Goal: Obtain resource: Obtain resource

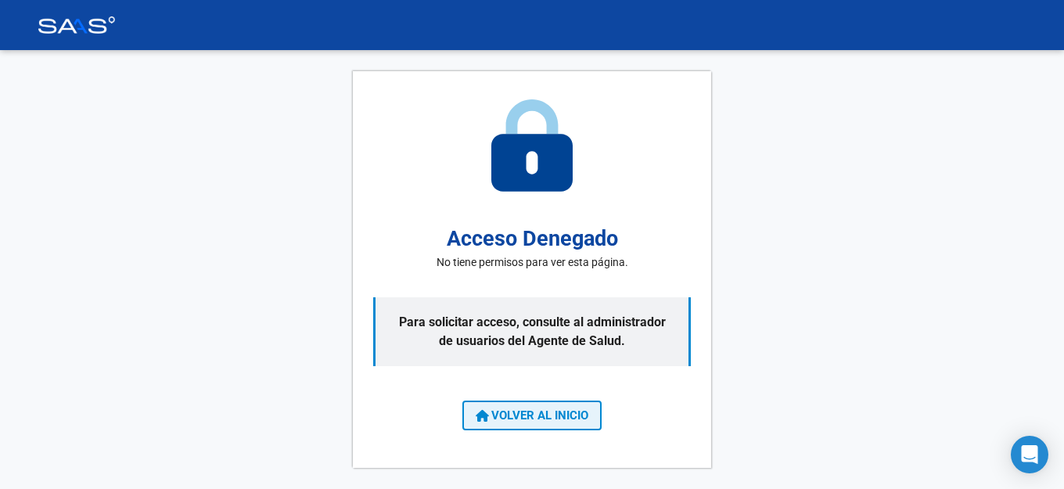
click at [561, 421] on span "VOLVER AL INICIO" at bounding box center [531, 415] width 113 height 14
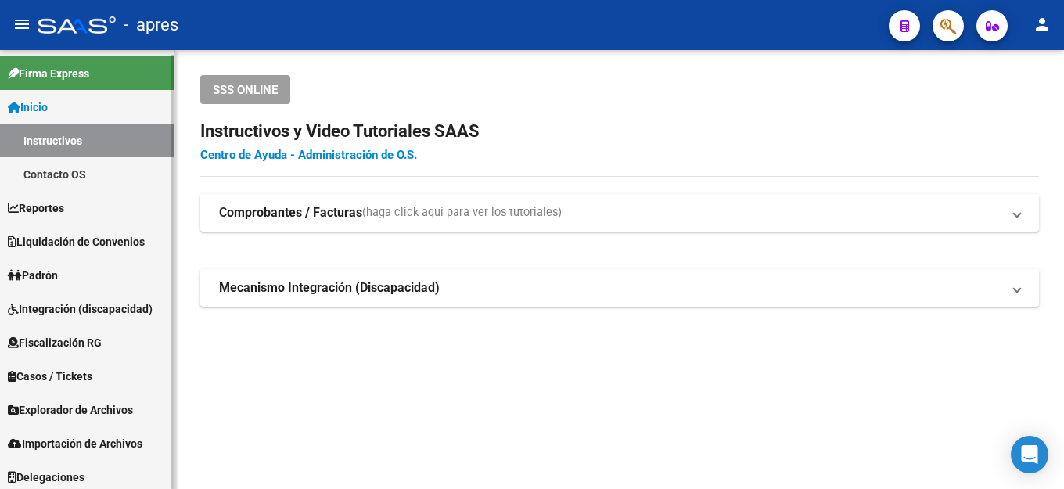
click at [79, 339] on span "Fiscalización RG" at bounding box center [55, 342] width 94 height 17
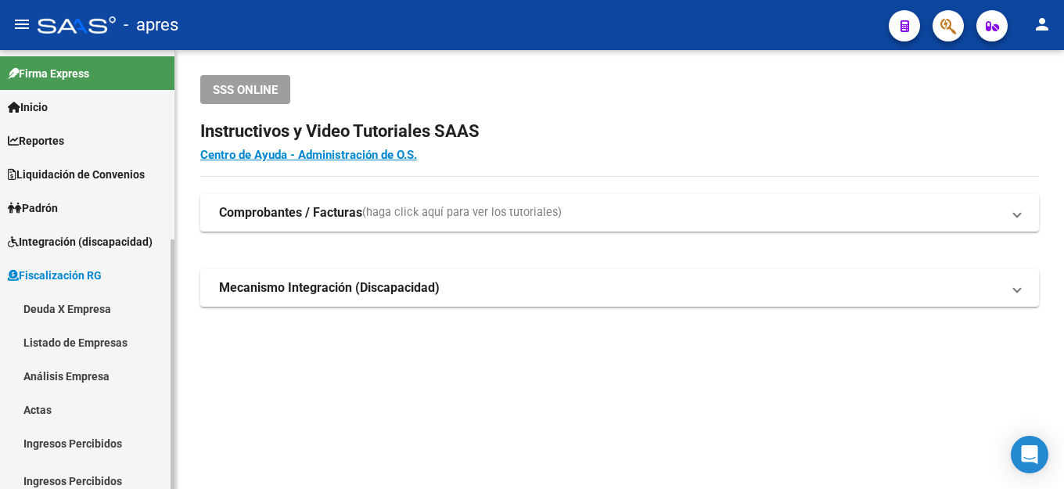
click at [48, 312] on link "Deuda X Empresa" at bounding box center [87, 309] width 174 height 34
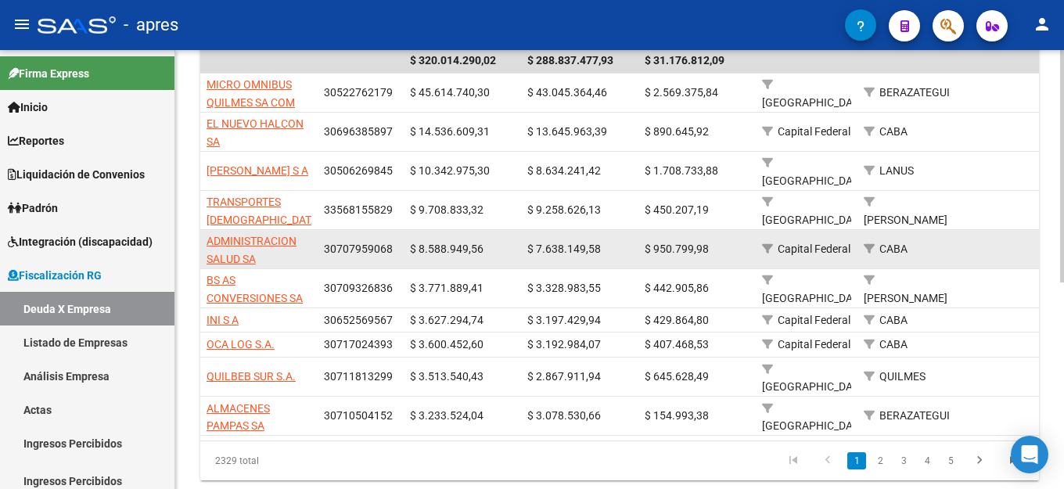
scroll to position [389, 0]
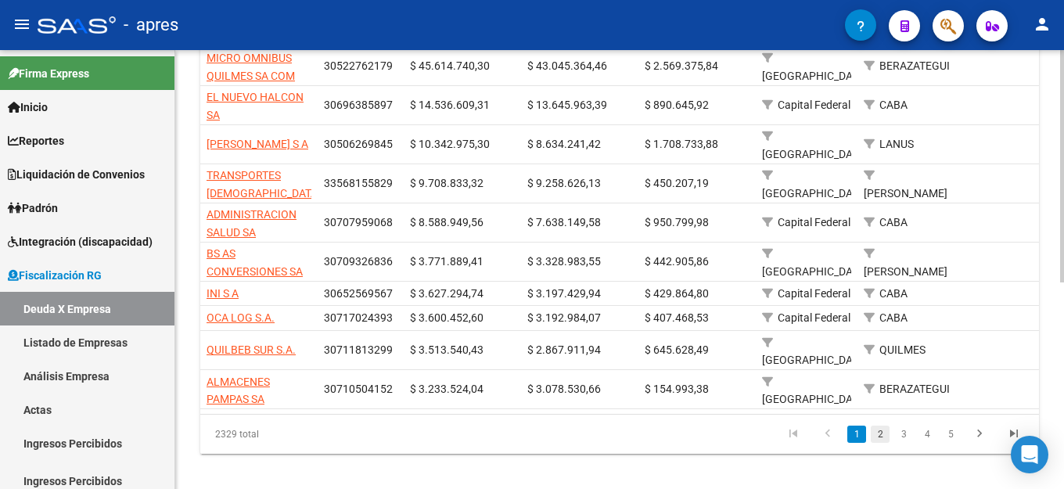
click at [880, 425] on link "2" at bounding box center [879, 433] width 19 height 17
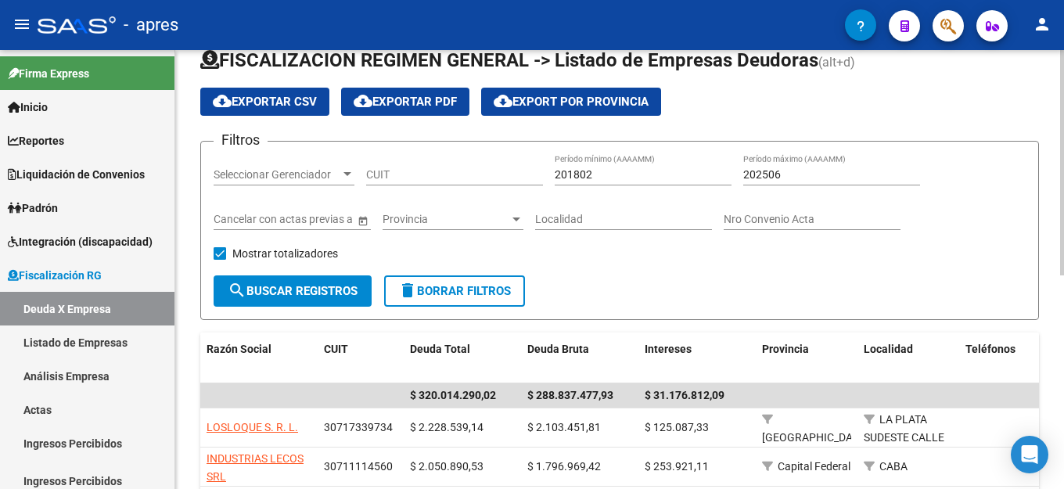
scroll to position [0, 0]
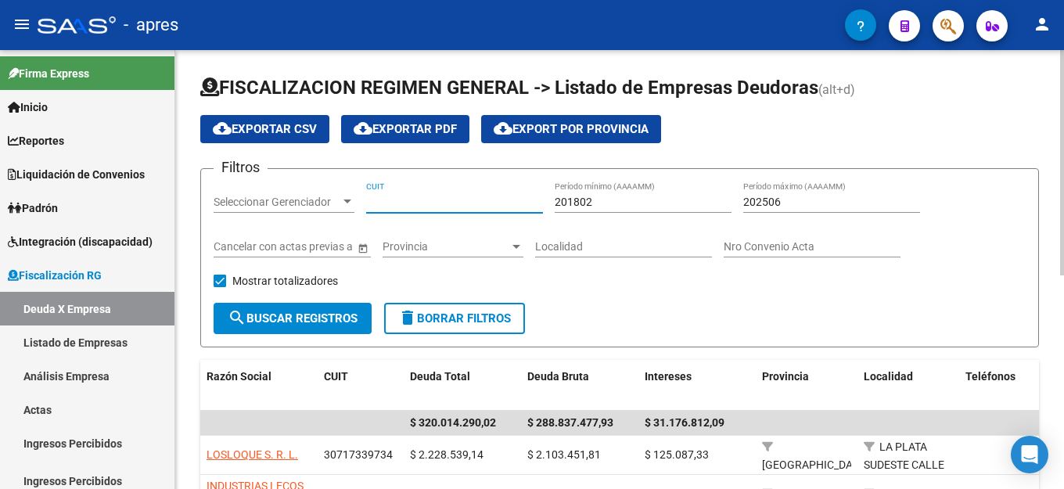
click at [415, 202] on input "CUIT" at bounding box center [454, 202] width 177 height 13
paste input "20-26505422-7"
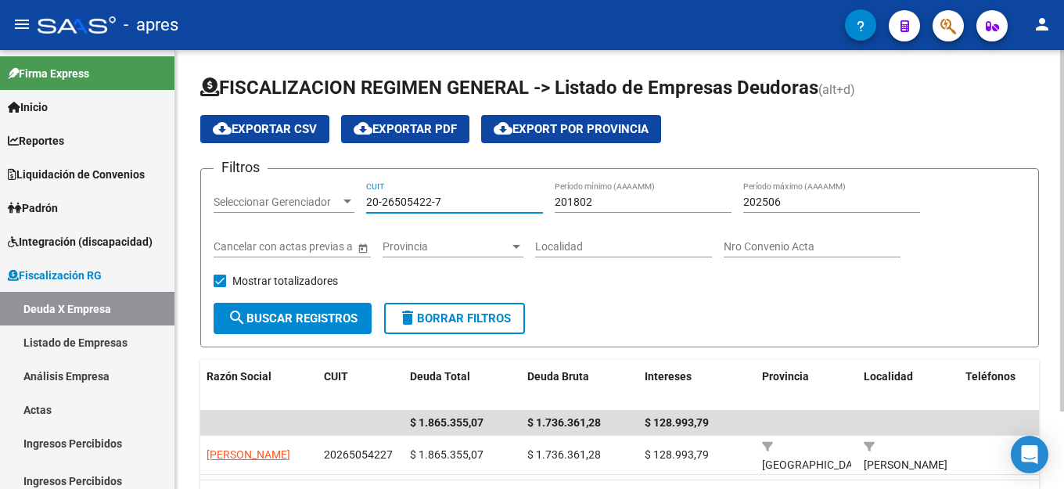
type input "20-26505422-7"
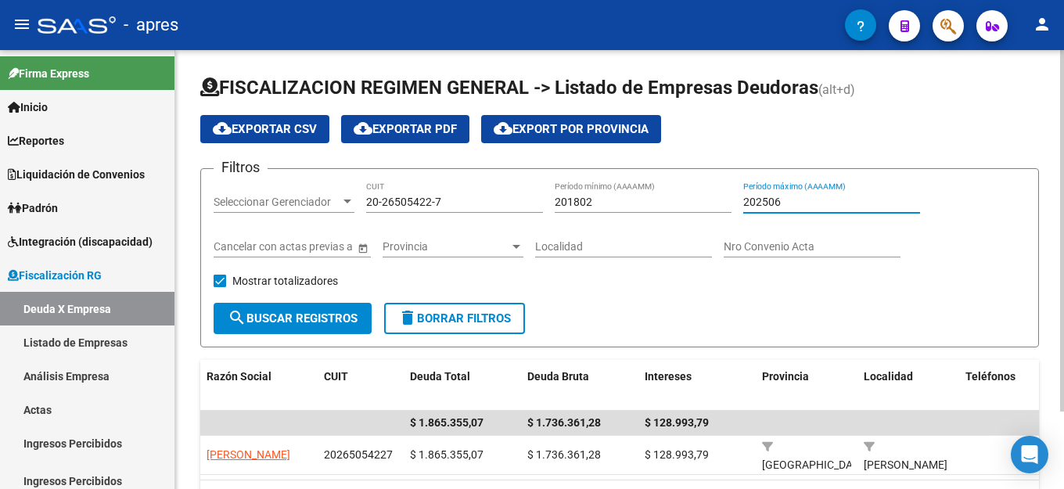
click at [786, 203] on input "202506" at bounding box center [831, 202] width 177 height 13
type input "202507"
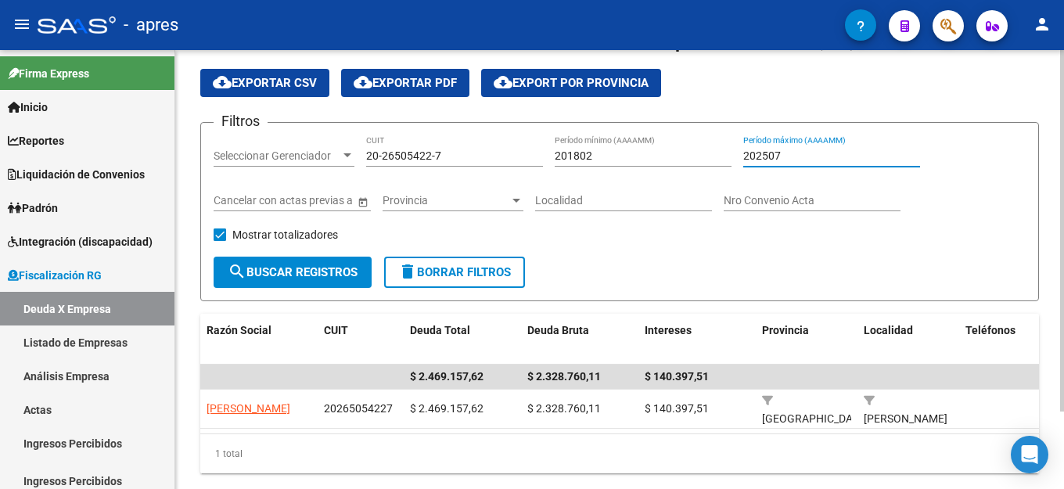
scroll to position [94, 0]
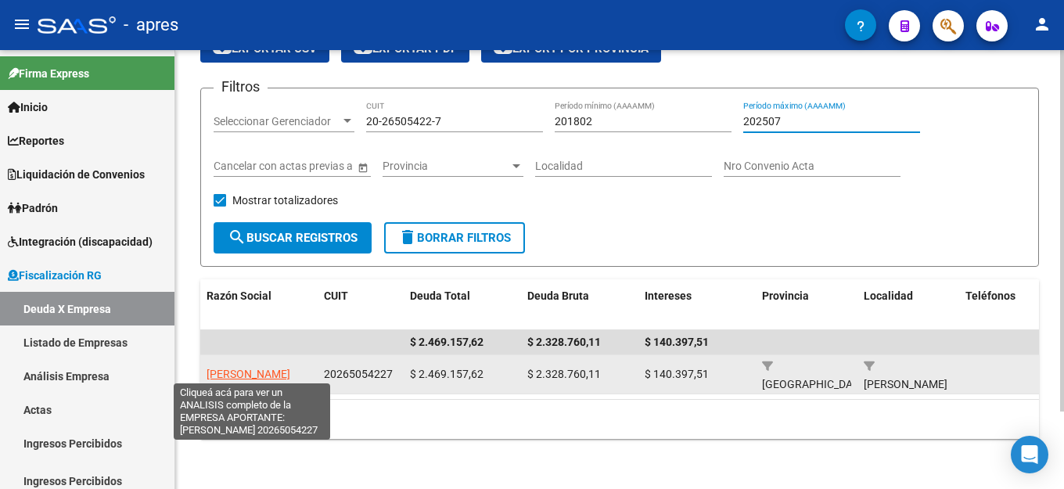
click at [262, 368] on span "[PERSON_NAME]" at bounding box center [248, 374] width 84 height 13
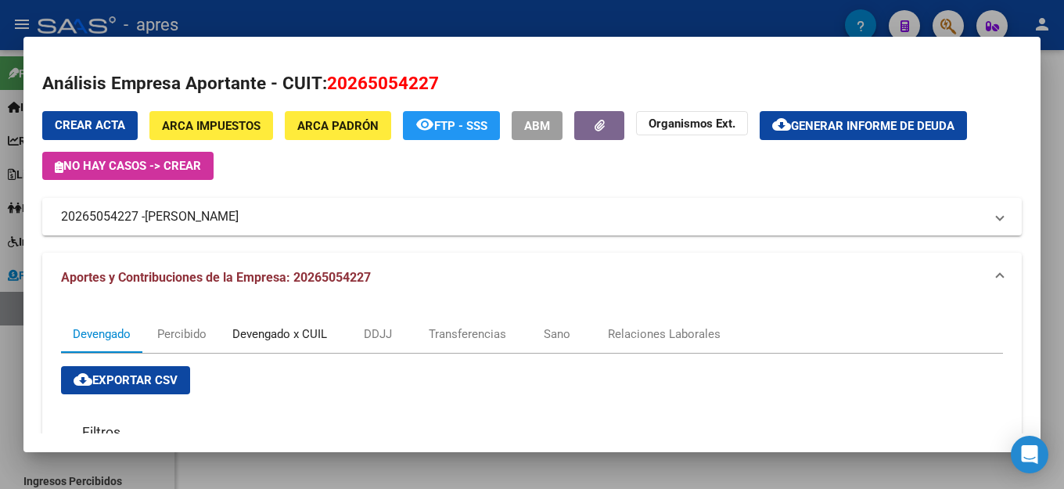
click at [304, 325] on div "Devengado x CUIL" at bounding box center [279, 333] width 95 height 17
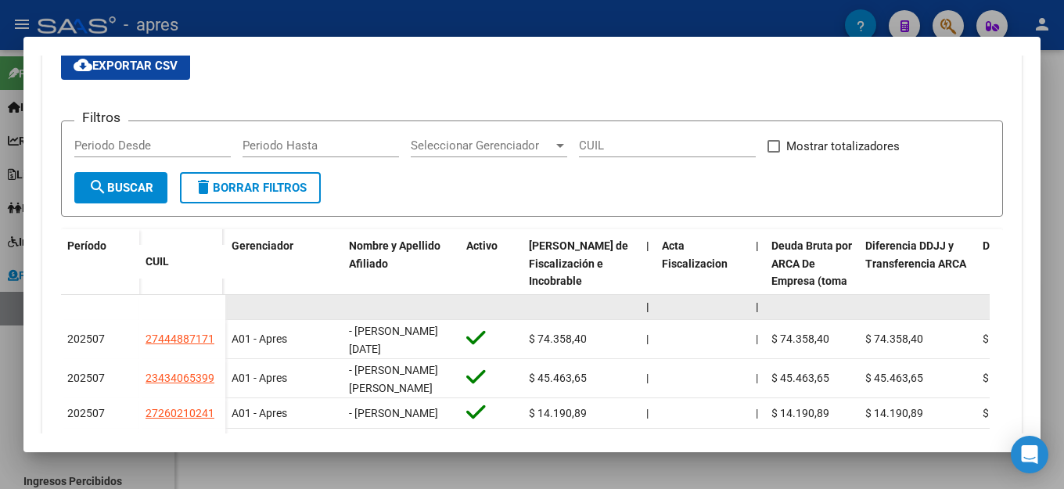
scroll to position [313, 0]
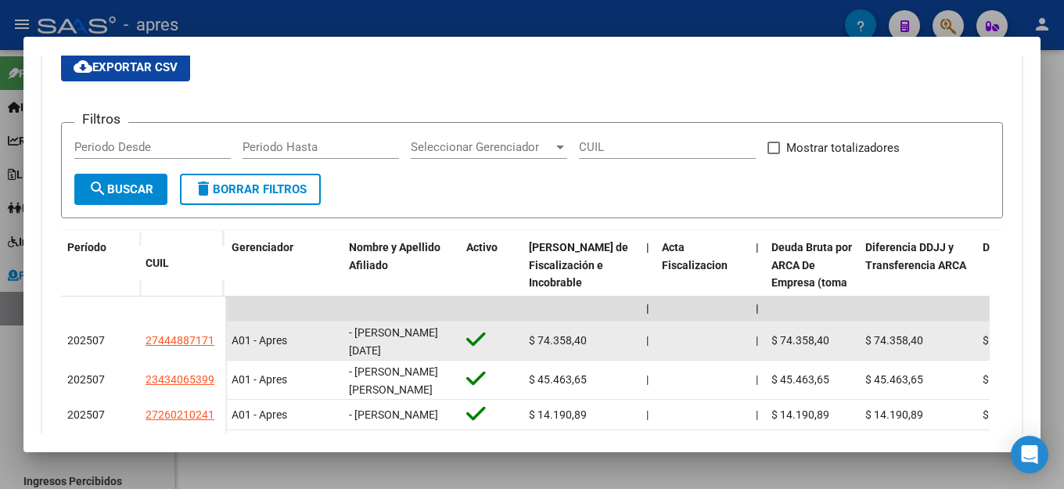
drag, startPoint x: 221, startPoint y: 339, endPoint x: 127, endPoint y: 342, distance: 93.9
click at [127, 342] on div "202507 27444887171" at bounding box center [143, 340] width 164 height 39
copy div "27444887171"
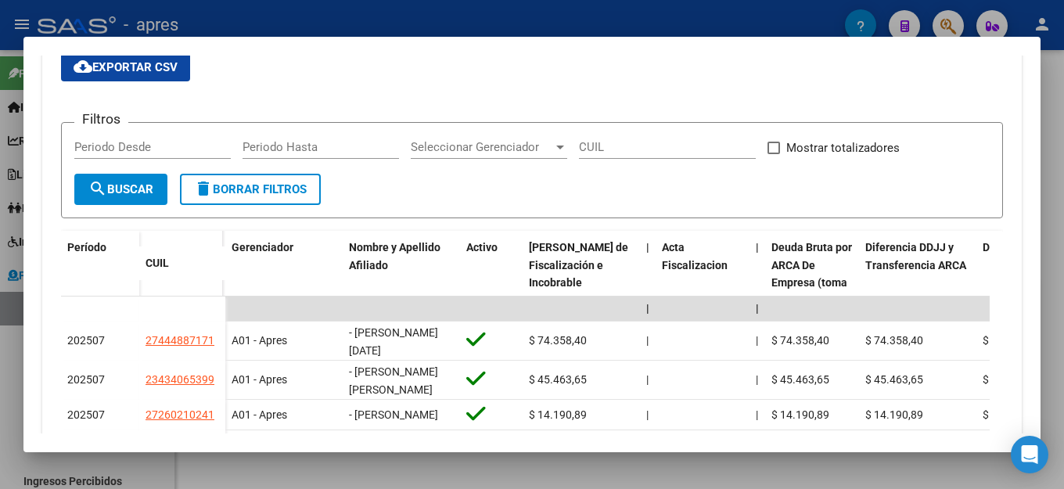
copy div "27444887171"
click at [194, 292] on div "Período CUIL" at bounding box center [143, 283] width 164 height 105
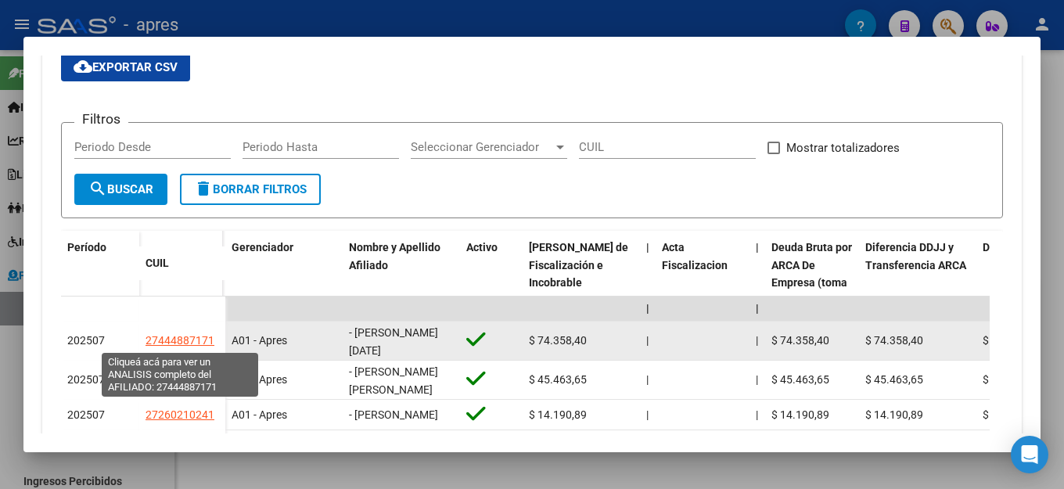
drag, startPoint x: 218, startPoint y: 340, endPoint x: 148, endPoint y: 337, distance: 70.5
click at [148, 337] on div "27444887171" at bounding box center [182, 341] width 74 height 18
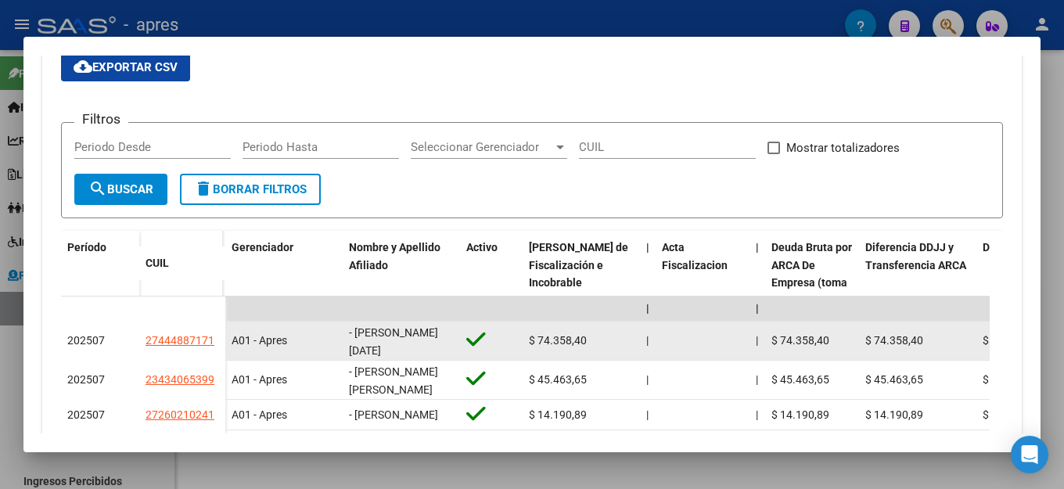
copy span "27444887171"
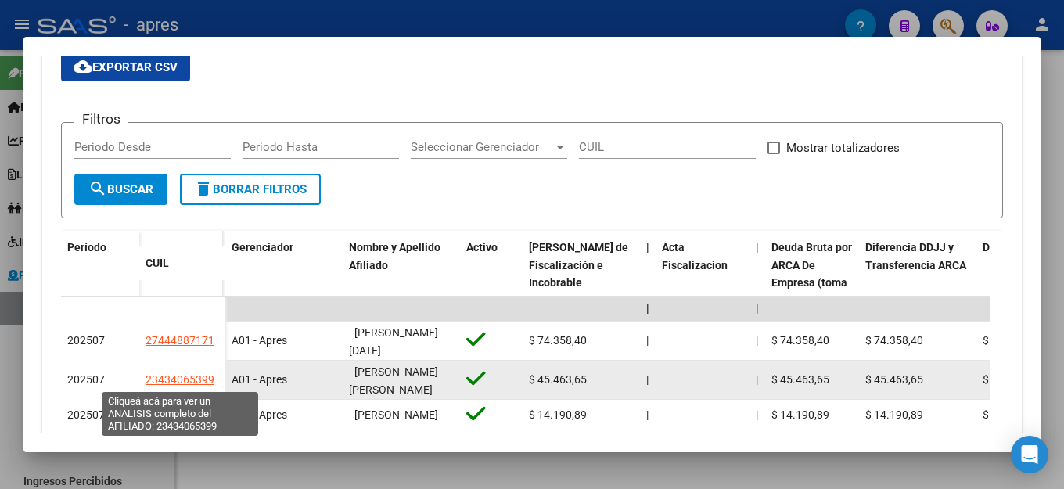
click at [185, 377] on span "23434065399" at bounding box center [179, 379] width 69 height 13
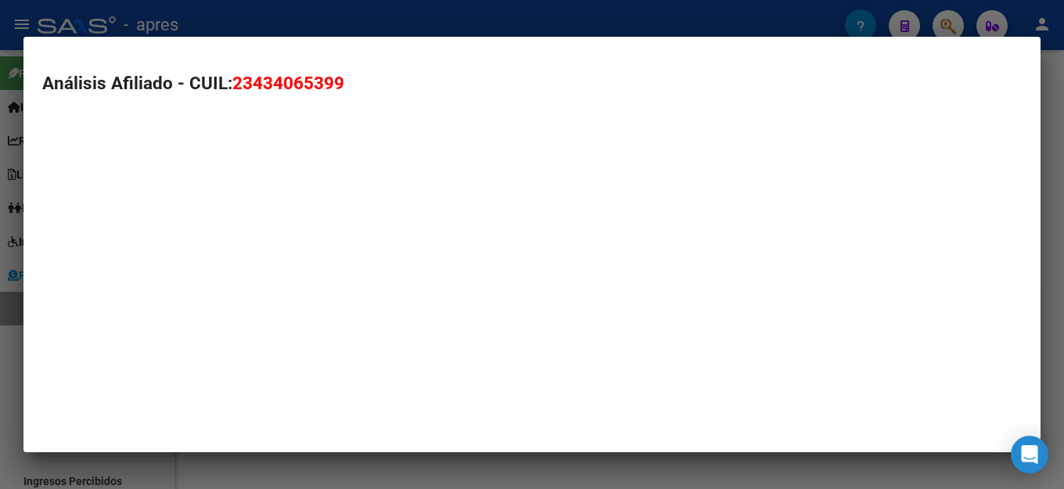
click at [185, 377] on mat-dialog-container "Análisis Afiliado - CUIL: 23434065399" at bounding box center [531, 244] width 1017 height 415
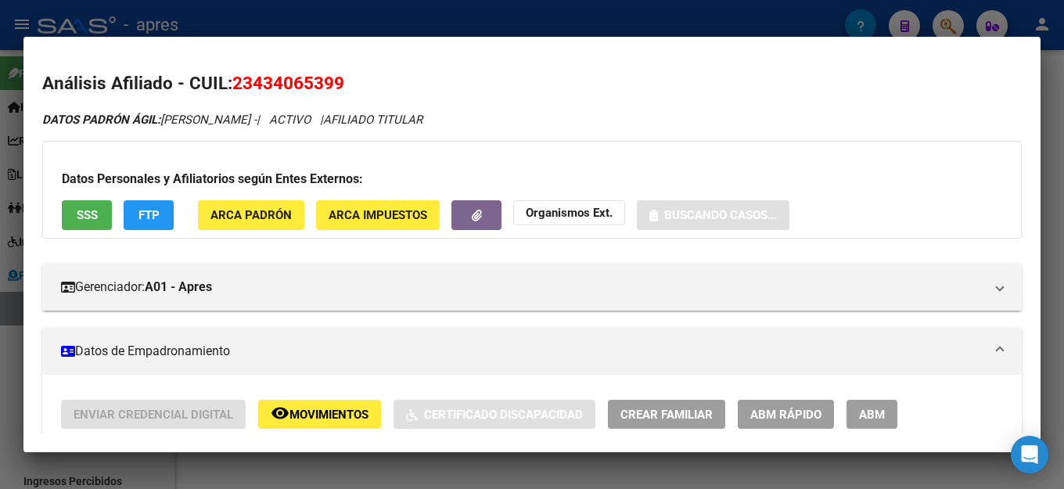
click at [649, 92] on h2 "Análisis Afiliado - CUIL: 23434065399" at bounding box center [531, 83] width 979 height 27
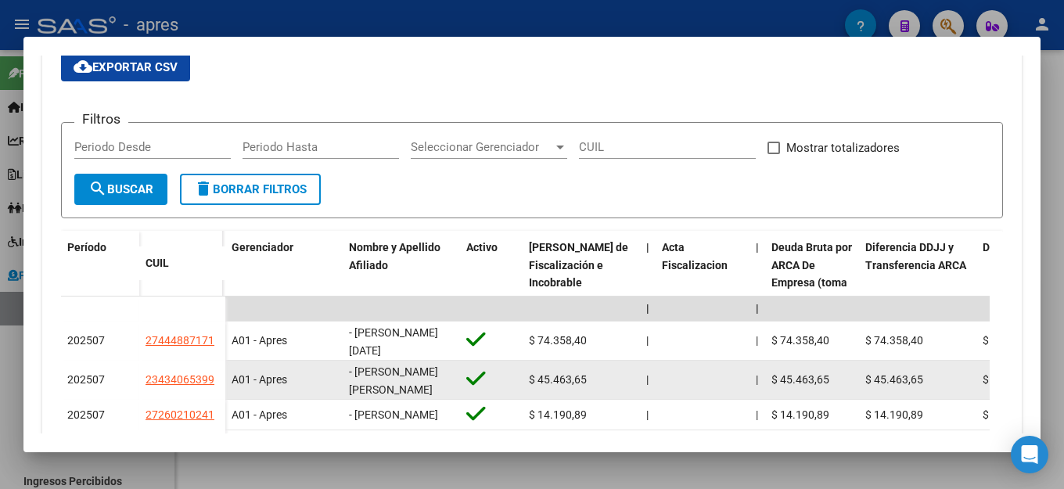
drag, startPoint x: 212, startPoint y: 380, endPoint x: 136, endPoint y: 380, distance: 75.9
click at [136, 380] on div "202507 23434065399" at bounding box center [143, 380] width 164 height 39
copy div "23434065399"
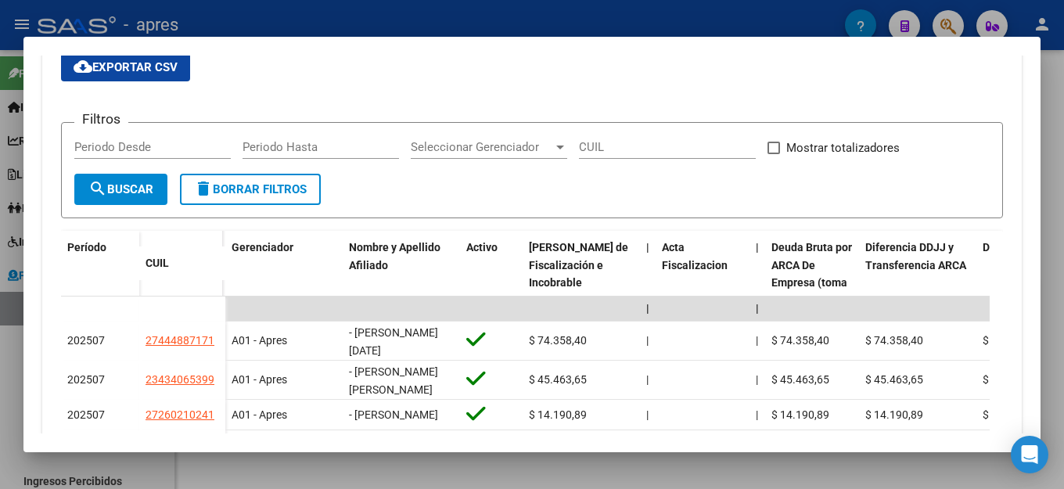
click at [386, 94] on div "cloud_download Exportar CSV Filtros Periodo Desde Periodo Hasta Seleccionar Ger…" at bounding box center [532, 378] width 942 height 651
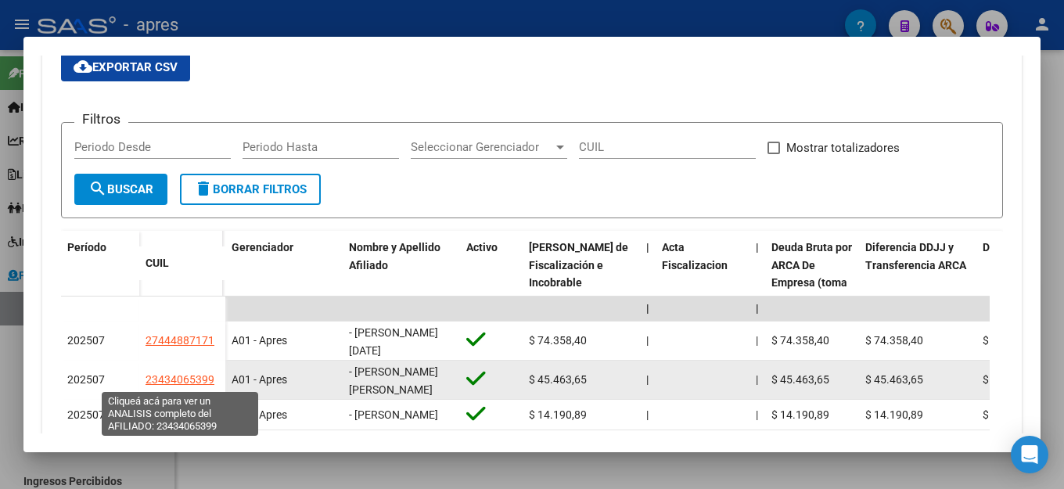
drag, startPoint x: 216, startPoint y: 381, endPoint x: 148, endPoint y: 381, distance: 68.0
click at [148, 381] on div "23434065399" at bounding box center [182, 380] width 74 height 18
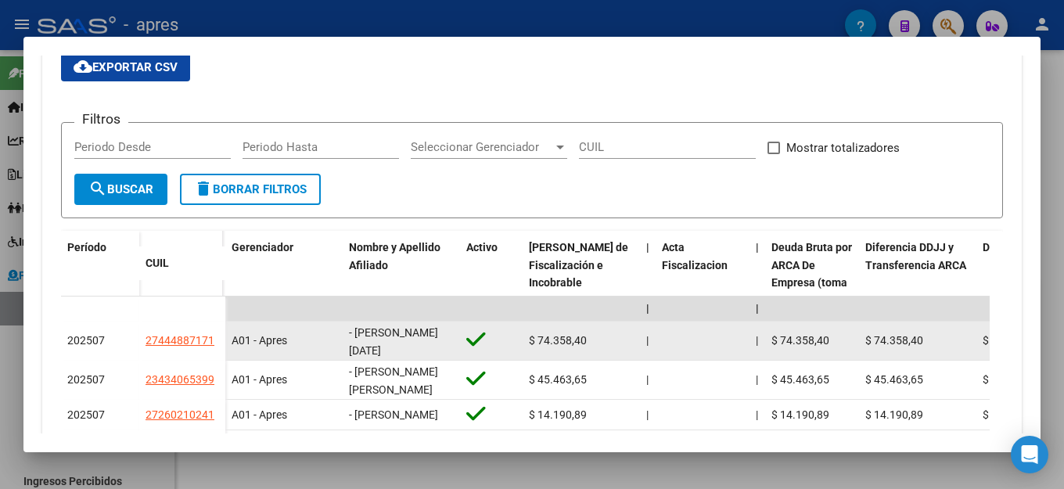
copy span "23434065399"
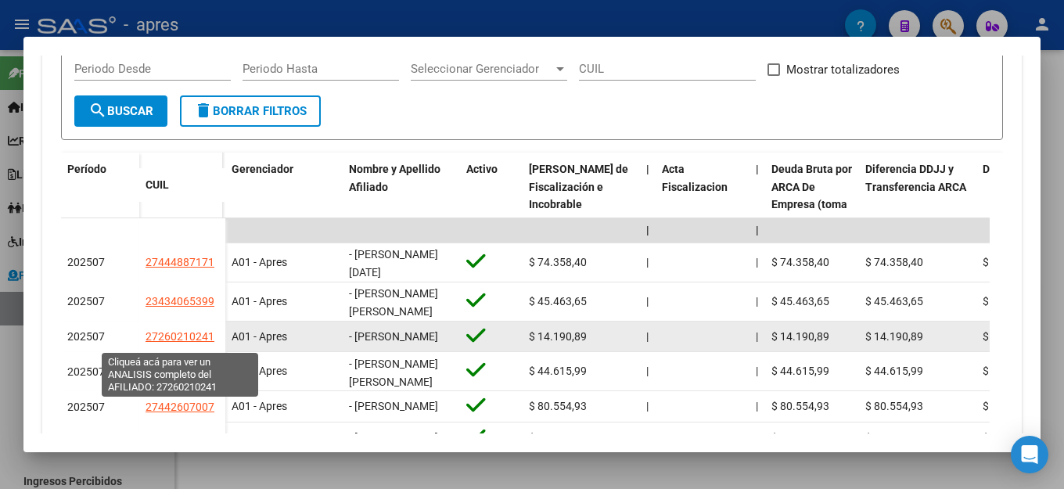
drag, startPoint x: 215, startPoint y: 344, endPoint x: 147, endPoint y: 344, distance: 68.0
click at [147, 344] on div "27260210241" at bounding box center [182, 337] width 74 height 18
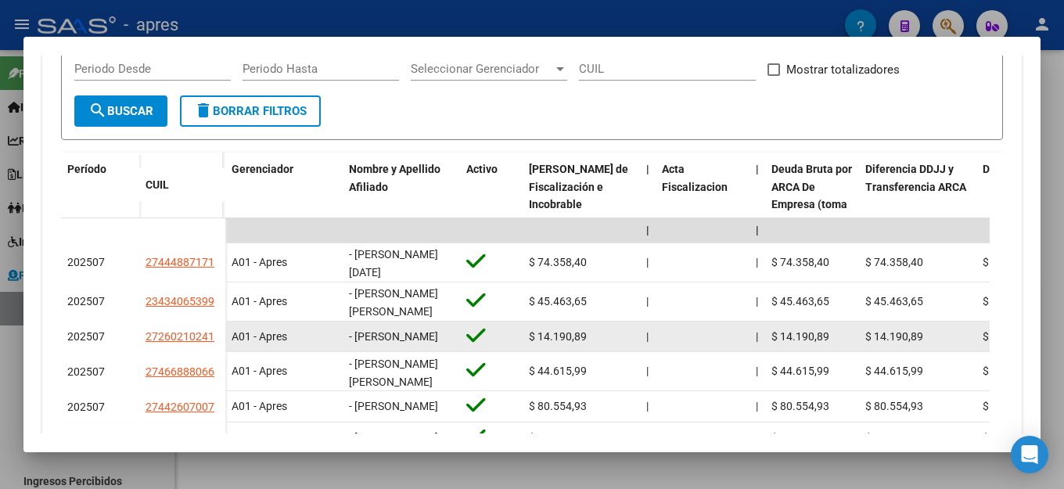
copy span "27260210241"
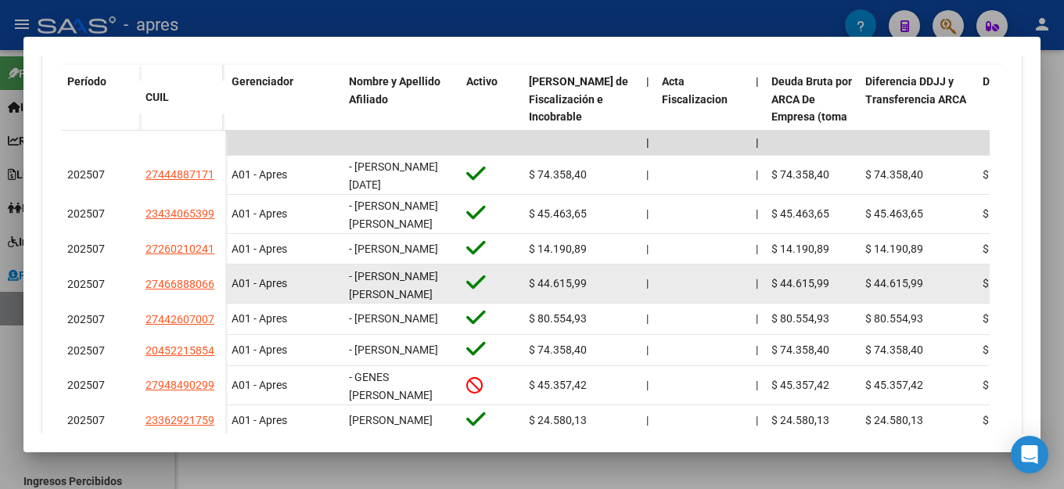
scroll to position [547, 0]
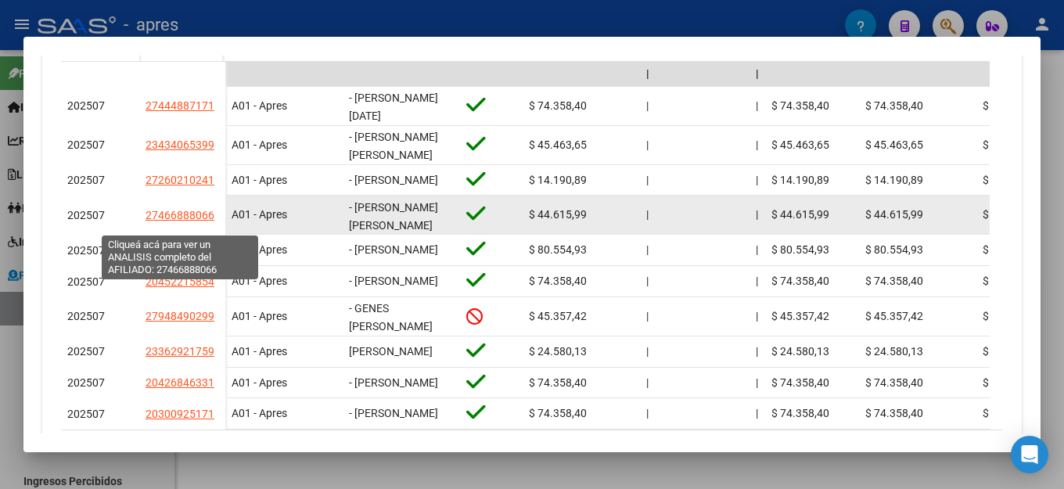
drag, startPoint x: 215, startPoint y: 222, endPoint x: 147, endPoint y: 222, distance: 68.0
click at [147, 222] on div "27466888066" at bounding box center [182, 215] width 74 height 18
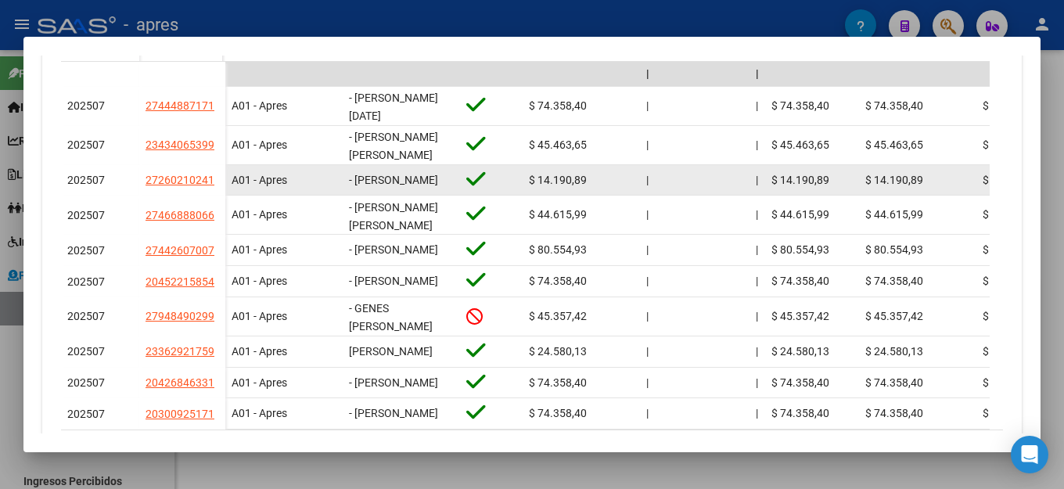
copy span "27466888066"
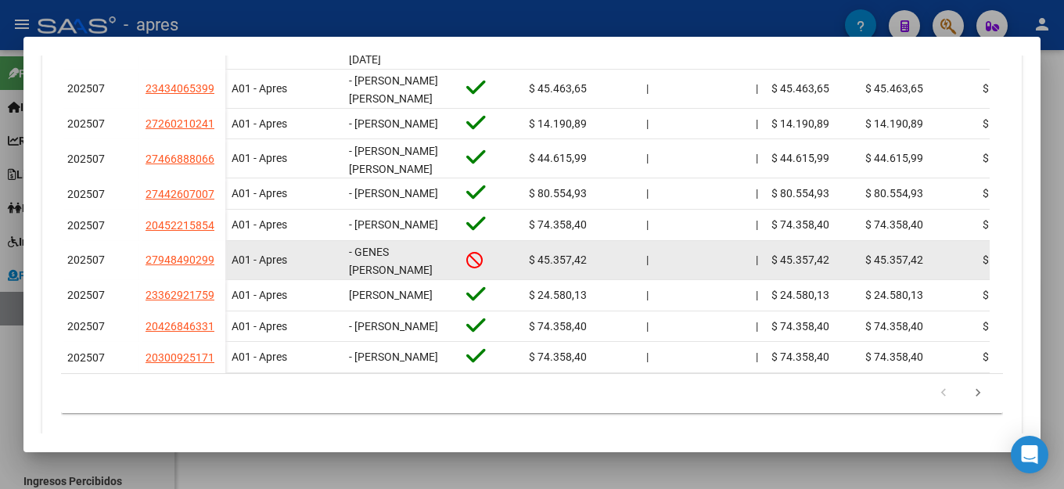
scroll to position [531, 0]
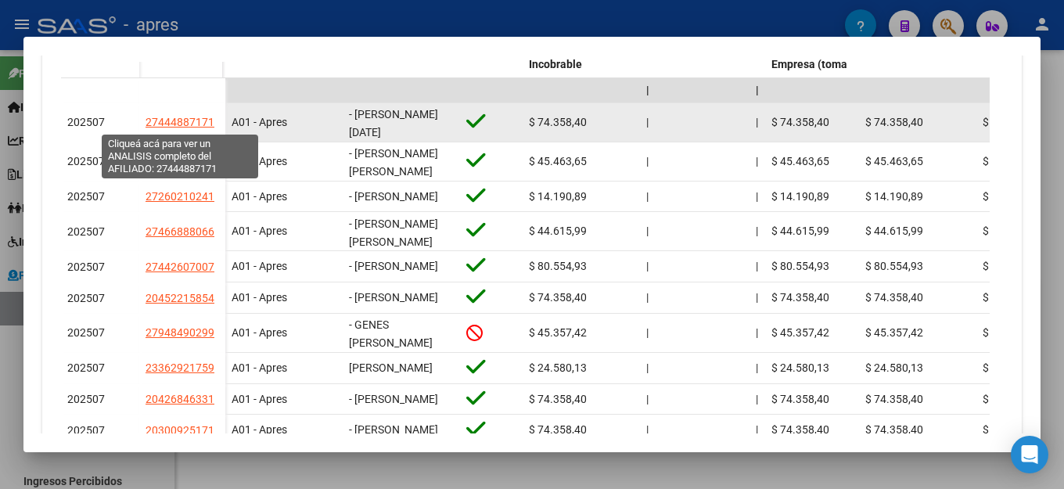
drag, startPoint x: 213, startPoint y: 124, endPoint x: 148, endPoint y: 122, distance: 64.9
click at [148, 122] on span "27444887171" at bounding box center [179, 122] width 69 height 13
copy span "27444887171"
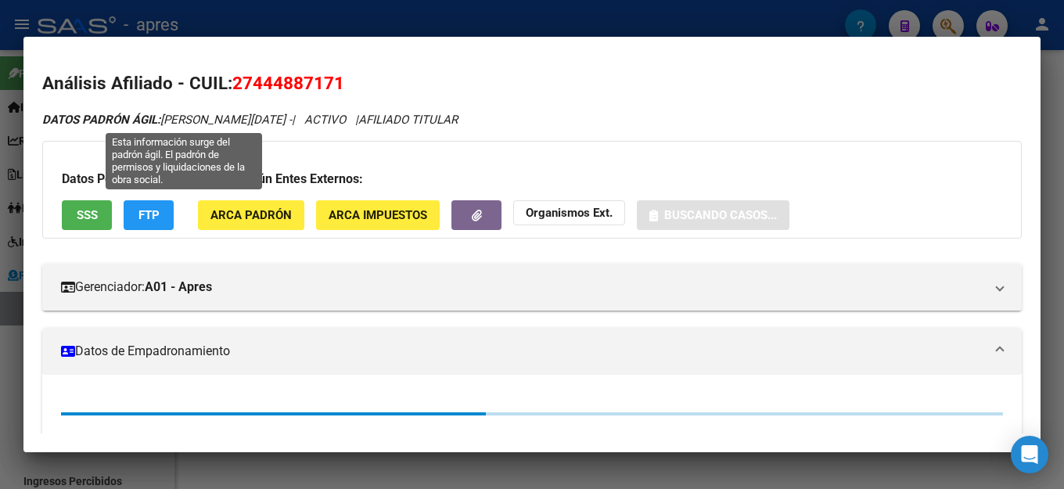
drag, startPoint x: 148, startPoint y: 123, endPoint x: 696, endPoint y: 77, distance: 550.1
click at [696, 77] on h2 "Análisis Afiliado - CUIL: 27444887171" at bounding box center [531, 83] width 979 height 27
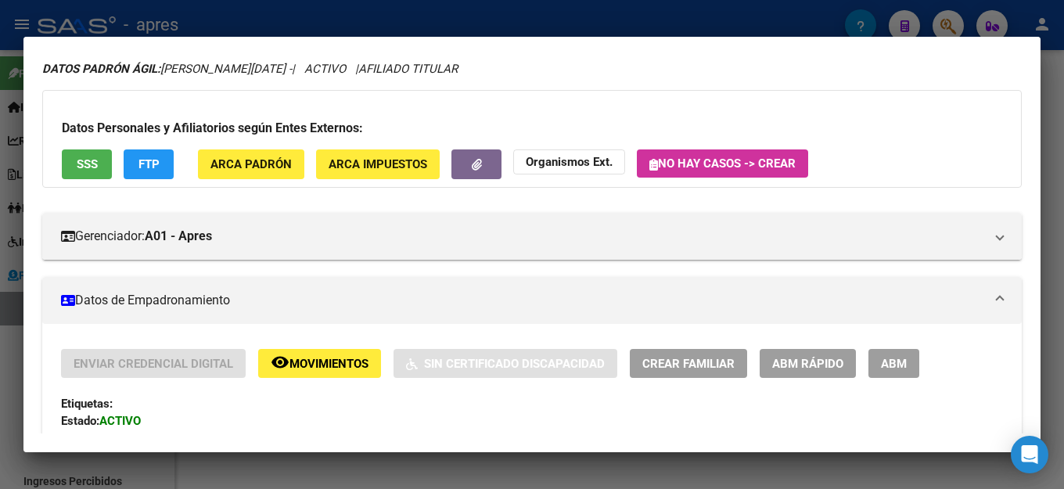
scroll to position [0, 0]
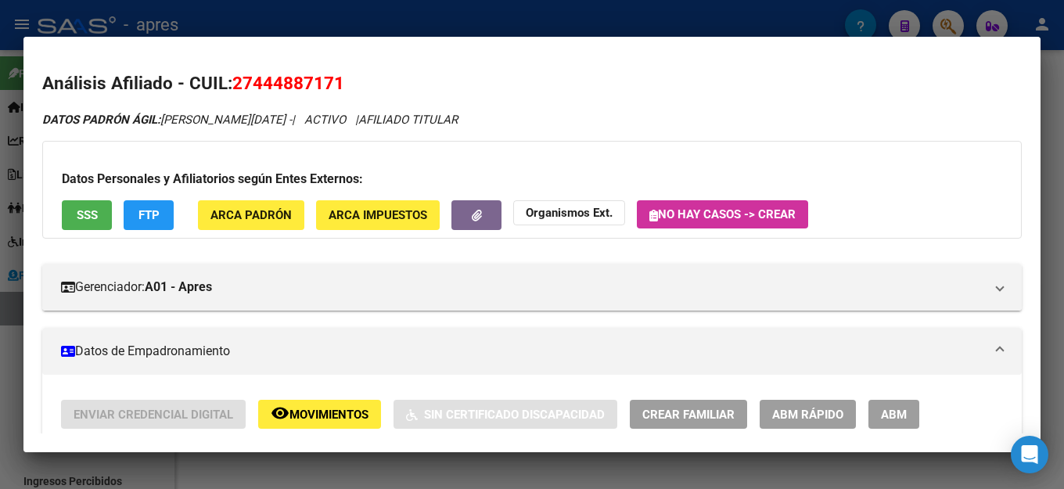
click at [692, 92] on h2 "Análisis Afiliado - CUIL: 27444887171" at bounding box center [531, 83] width 979 height 27
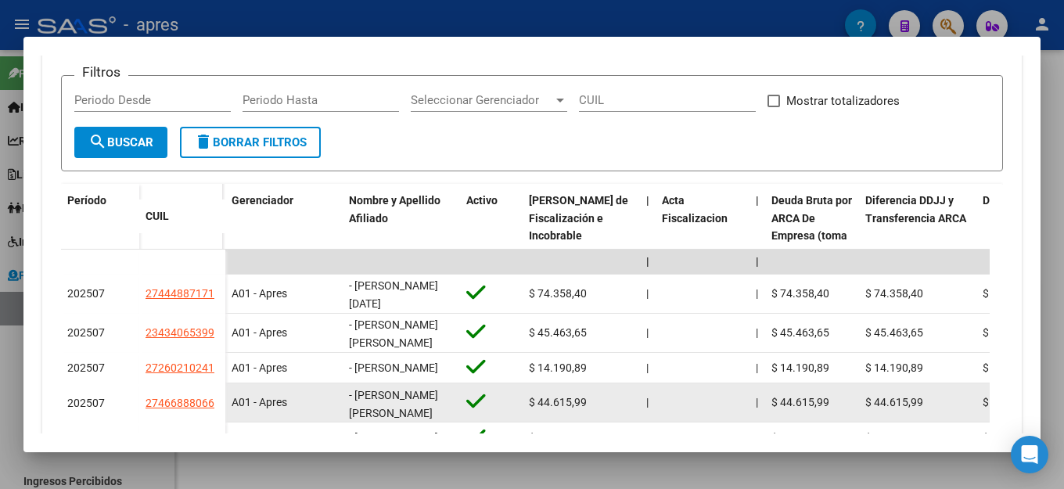
scroll to position [453, 0]
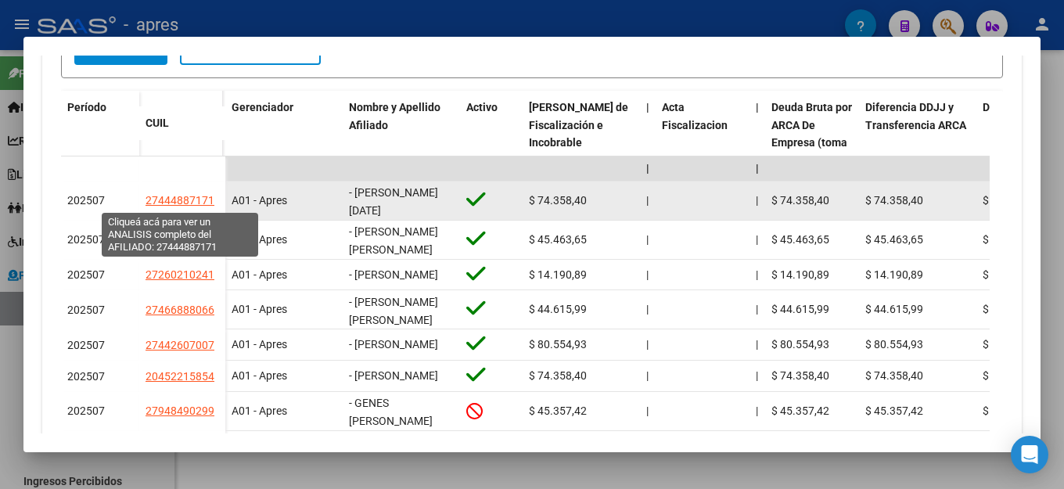
drag, startPoint x: 214, startPoint y: 200, endPoint x: 147, endPoint y: 199, distance: 67.3
click at [147, 199] on div "27444887171" at bounding box center [182, 201] width 74 height 18
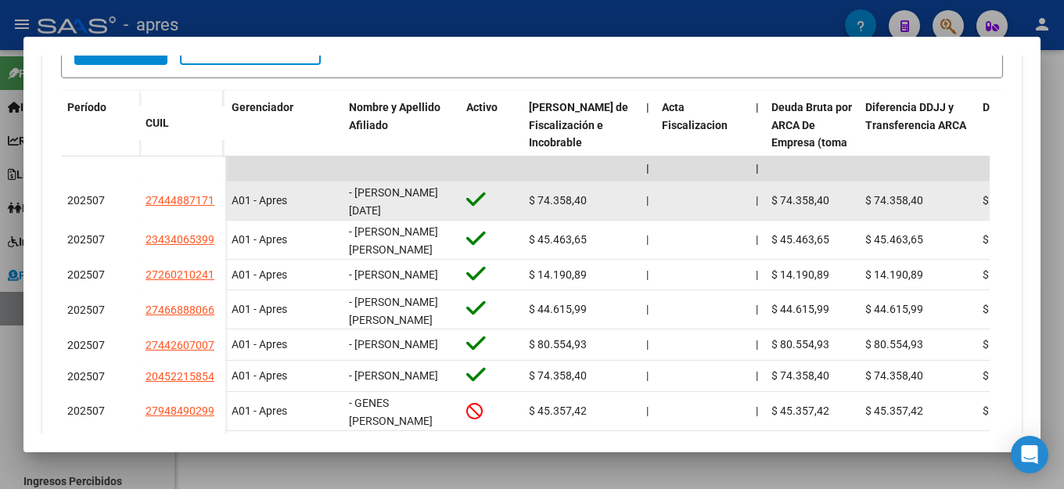
copy span "27444887171"
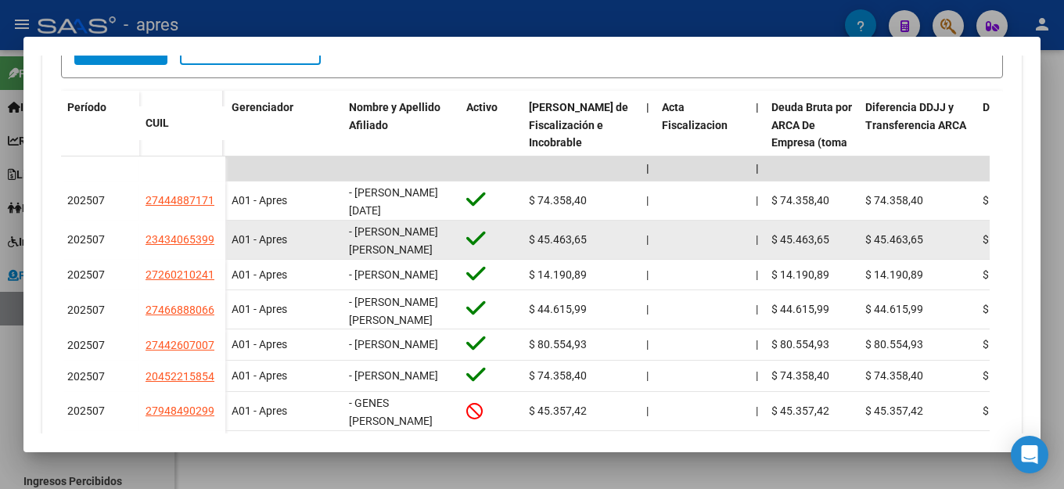
drag, startPoint x: 214, startPoint y: 236, endPoint x: 151, endPoint y: 231, distance: 63.5
click at [151, 231] on div "23434065399" at bounding box center [182, 240] width 74 height 18
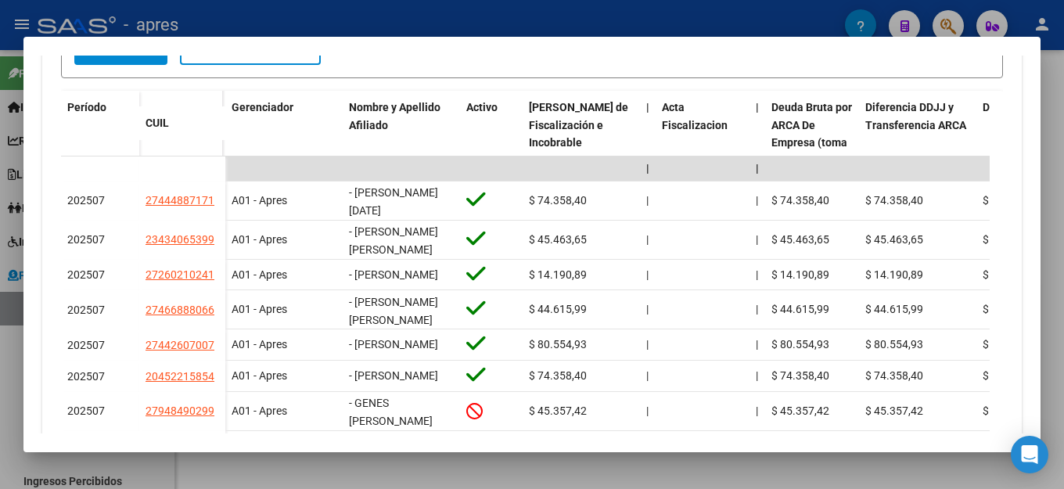
click at [424, 55] on form "Filtros Periodo Desde Periodo Hasta Seleccionar Gerenciador Seleccionar Gerenci…" at bounding box center [532, 30] width 942 height 96
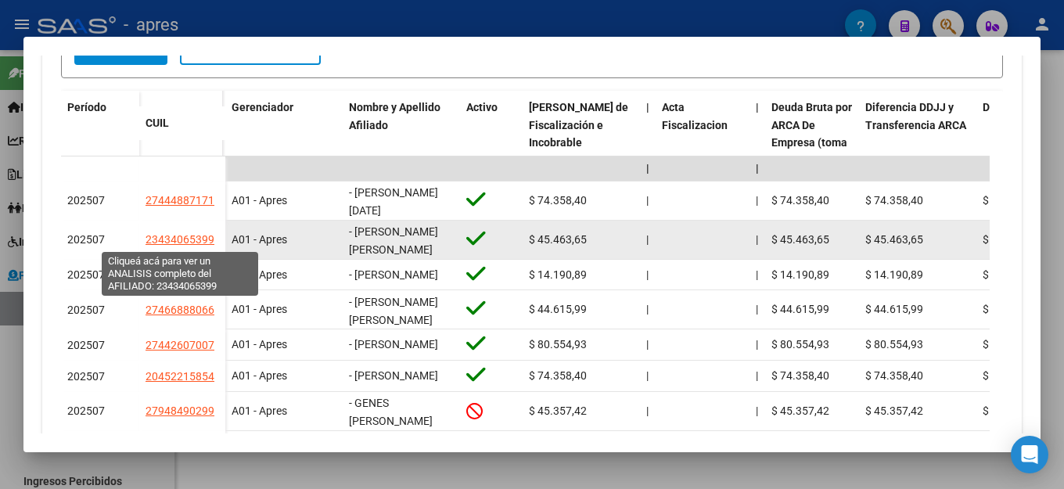
drag, startPoint x: 217, startPoint y: 240, endPoint x: 147, endPoint y: 239, distance: 70.4
click at [147, 239] on div "23434065399" at bounding box center [182, 240] width 74 height 18
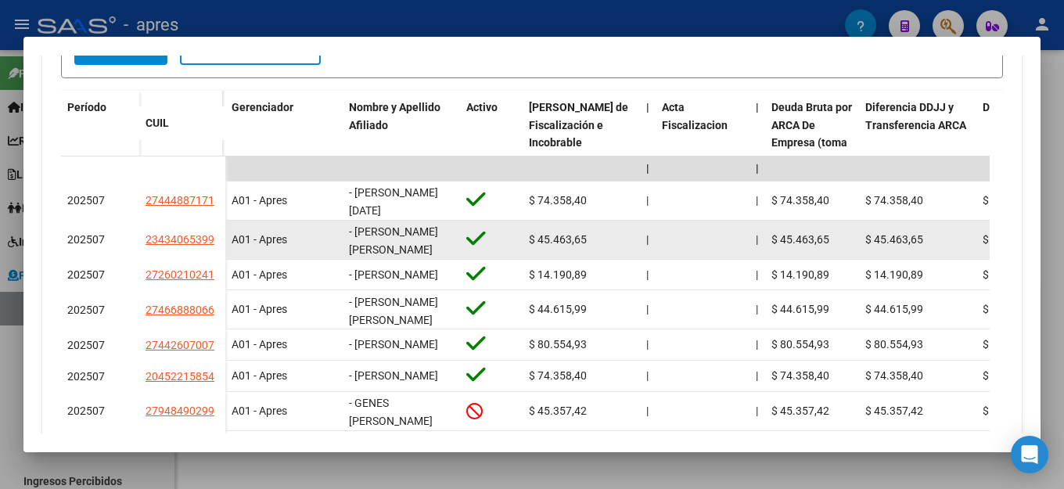
copy span "23434065399"
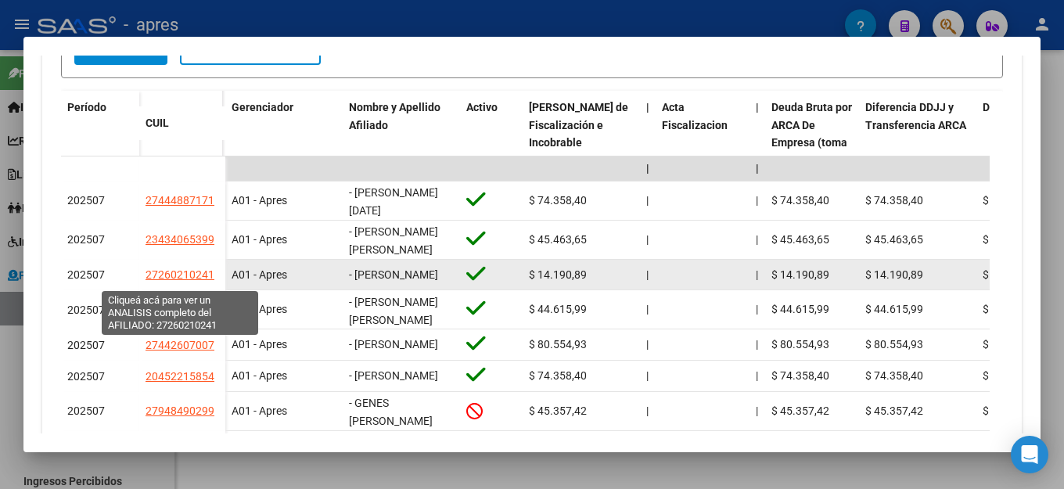
drag, startPoint x: 213, startPoint y: 284, endPoint x: 147, endPoint y: 275, distance: 66.3
click at [147, 275] on span "27260210241" at bounding box center [179, 274] width 69 height 13
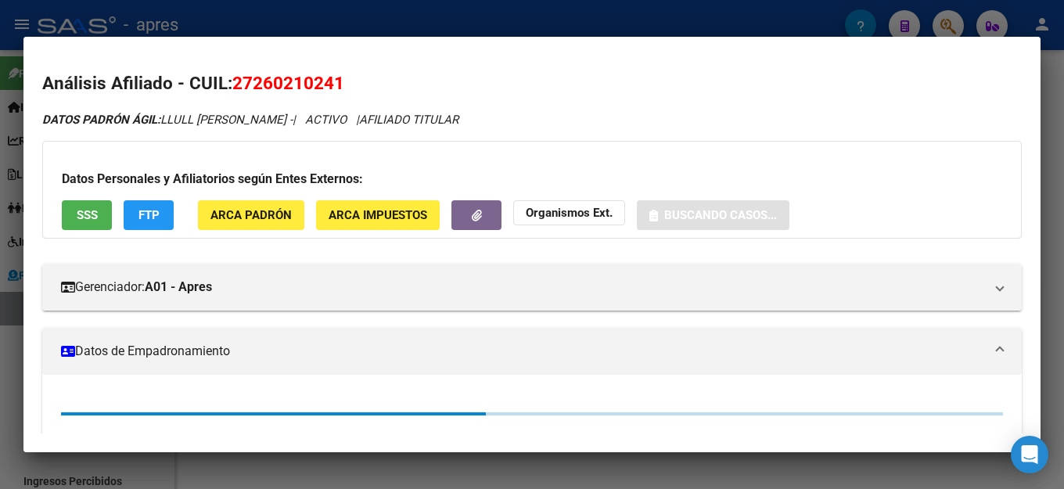
click at [681, 80] on h2 "Análisis Afiliado - CUIL: 27260210241" at bounding box center [531, 83] width 979 height 27
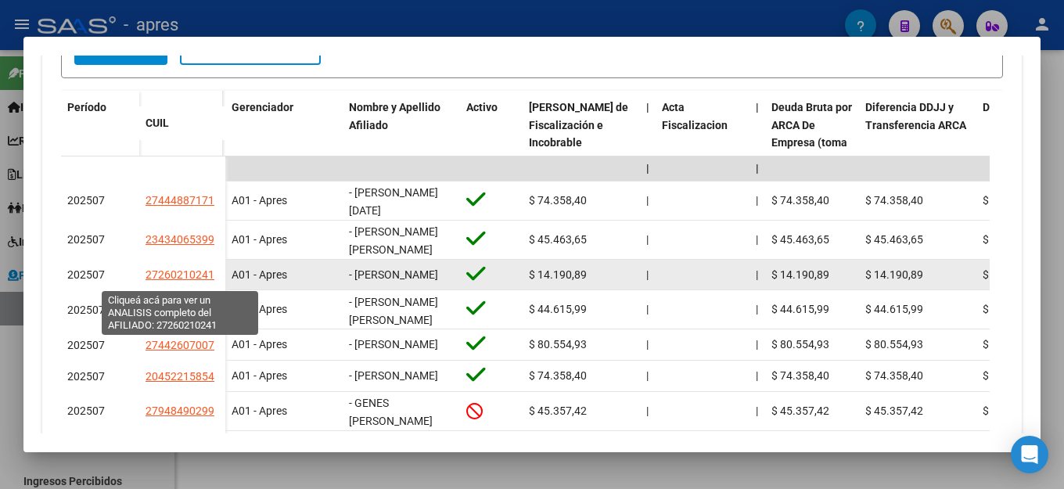
drag, startPoint x: 213, startPoint y: 278, endPoint x: 146, endPoint y: 287, distance: 67.0
click at [146, 284] on app-link-go-to "27260210241" at bounding box center [179, 275] width 69 height 18
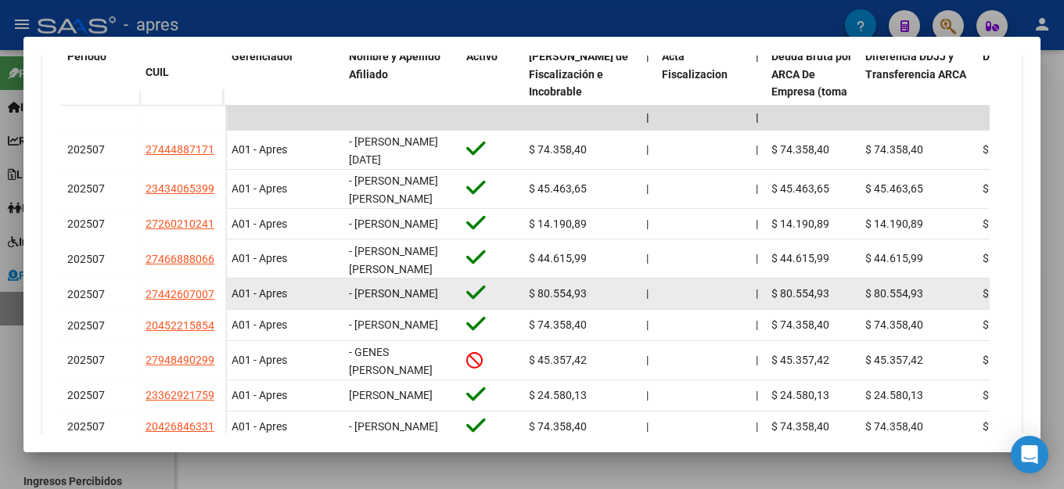
scroll to position [531, 0]
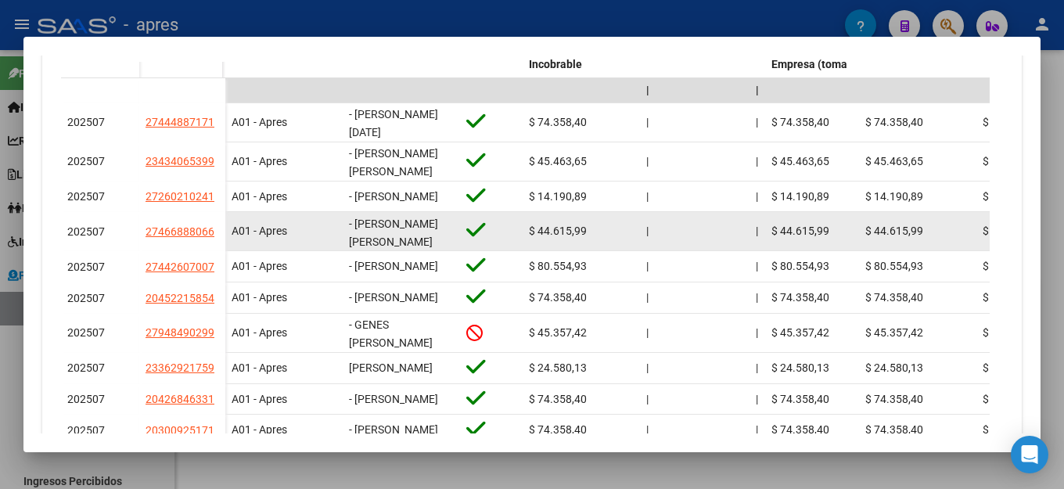
drag, startPoint x: 214, startPoint y: 237, endPoint x: 138, endPoint y: 239, distance: 75.9
click at [138, 239] on div "202507 27466888066" at bounding box center [143, 231] width 164 height 39
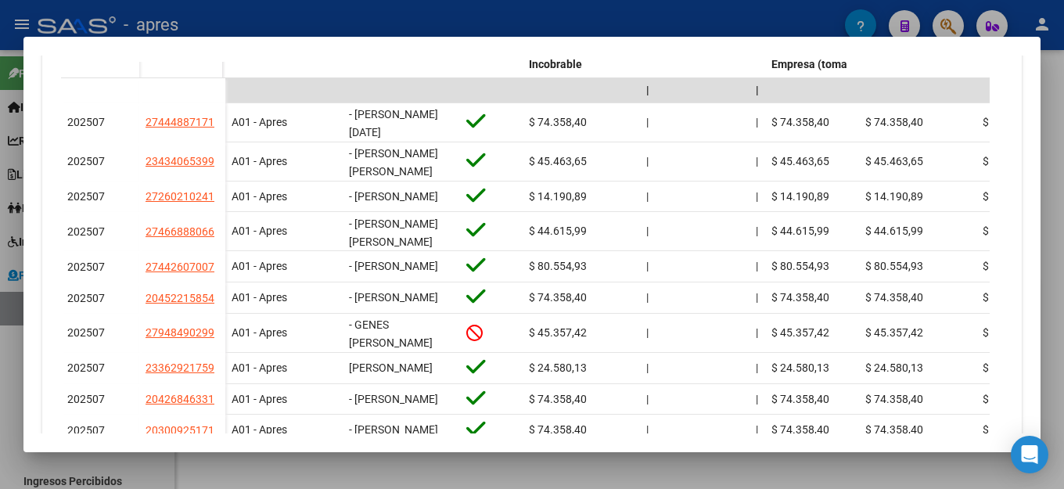
click at [275, 54] on mat-dialog-container "Análisis Empresa Aportante - CUIT: 20265054227 Crear Acta ARCA Impuestos ARCA P…" at bounding box center [531, 244] width 1017 height 415
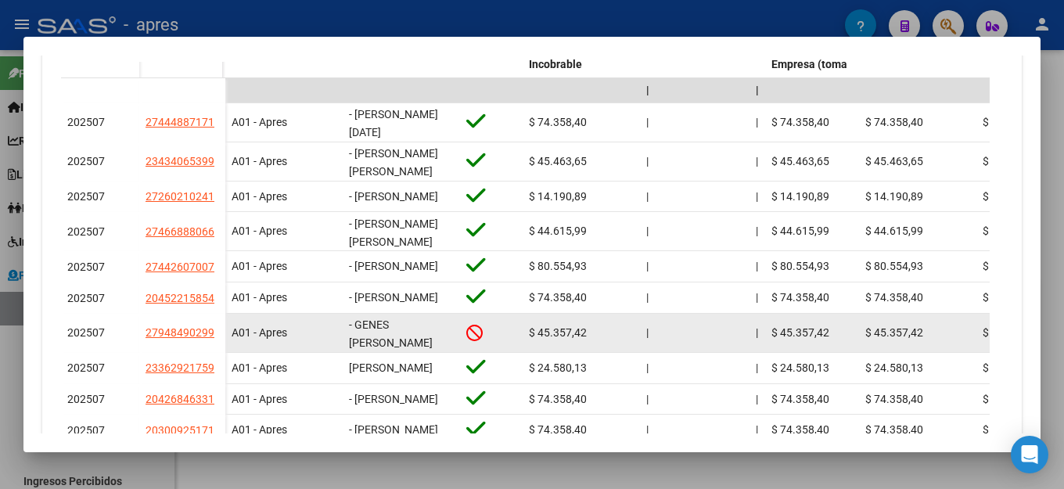
scroll to position [687, 0]
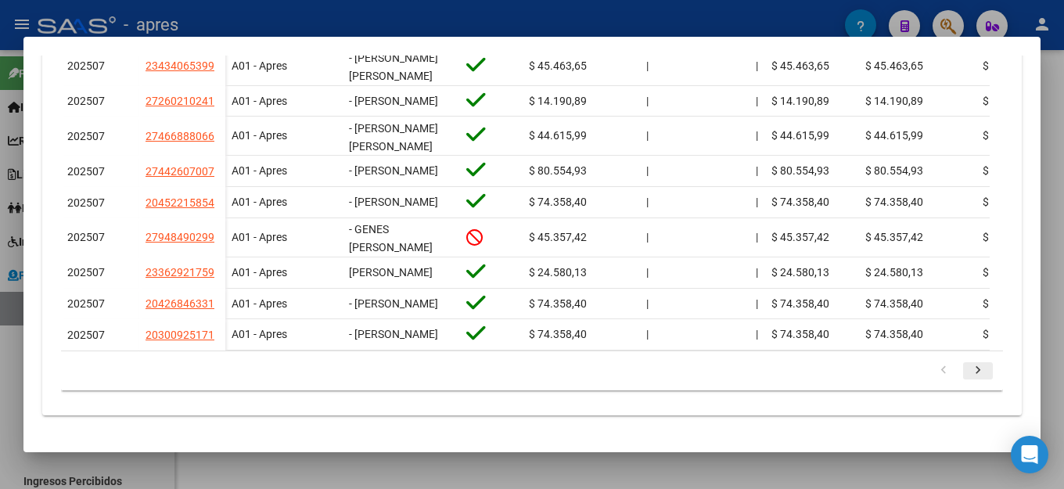
click at [967, 379] on icon "go to next page" at bounding box center [977, 372] width 20 height 19
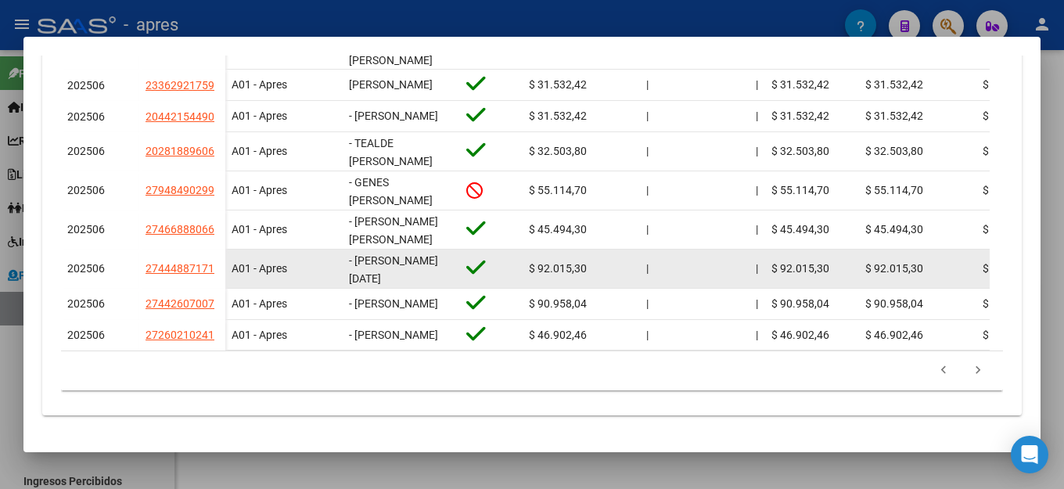
scroll to position [2, 0]
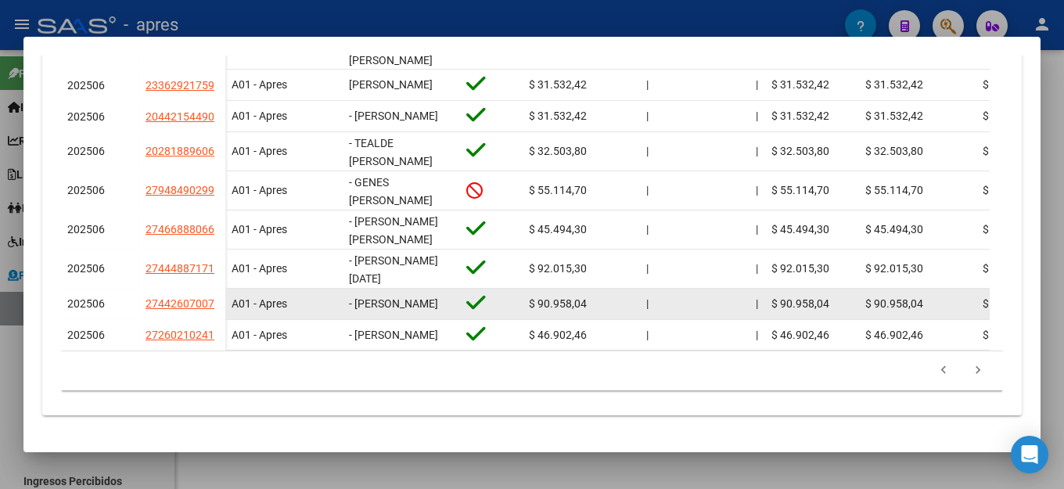
drag, startPoint x: 214, startPoint y: 278, endPoint x: 139, endPoint y: 278, distance: 74.3
click at [139, 289] on datatable-body-cell "27442607007" at bounding box center [182, 304] width 86 height 31
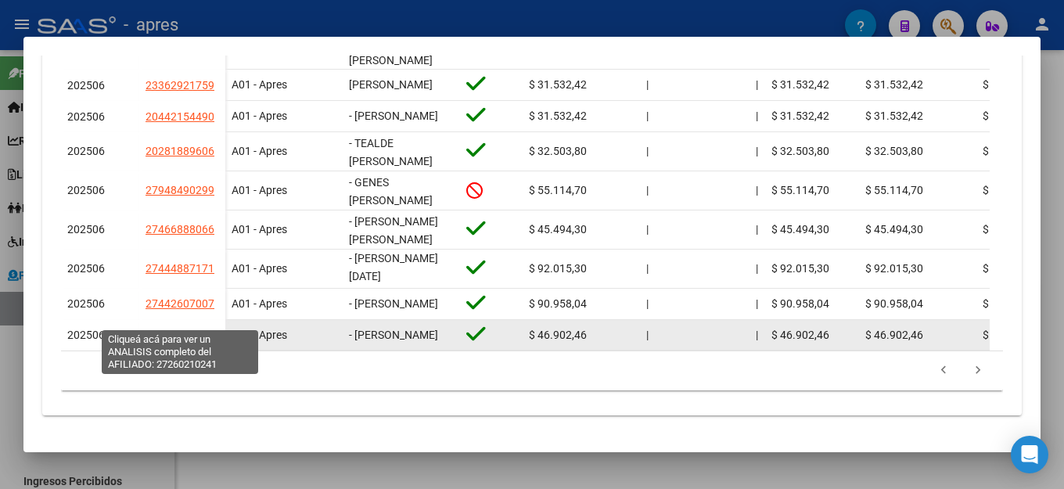
drag, startPoint x: 216, startPoint y: 316, endPoint x: 148, endPoint y: 321, distance: 68.2
click at [148, 326] on div "27260210241" at bounding box center [182, 335] width 74 height 18
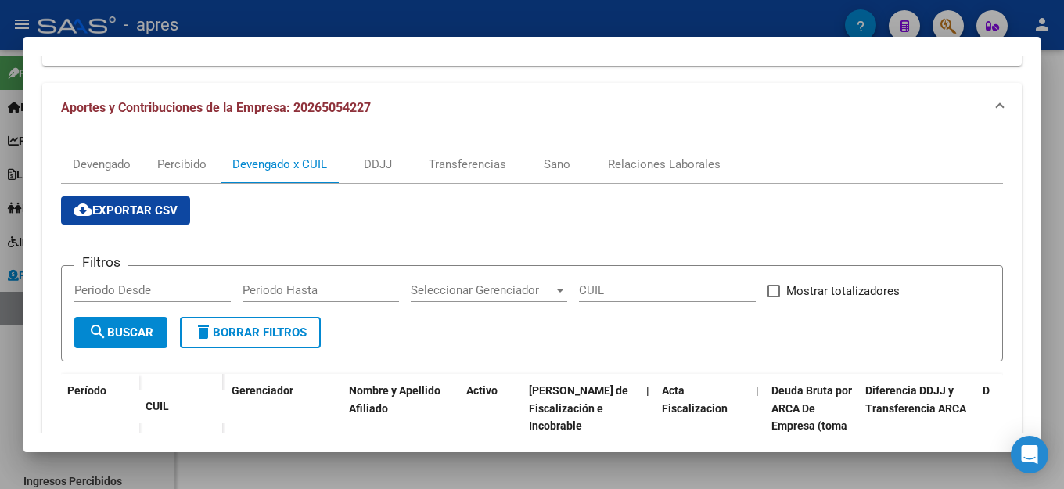
scroll to position [0, 0]
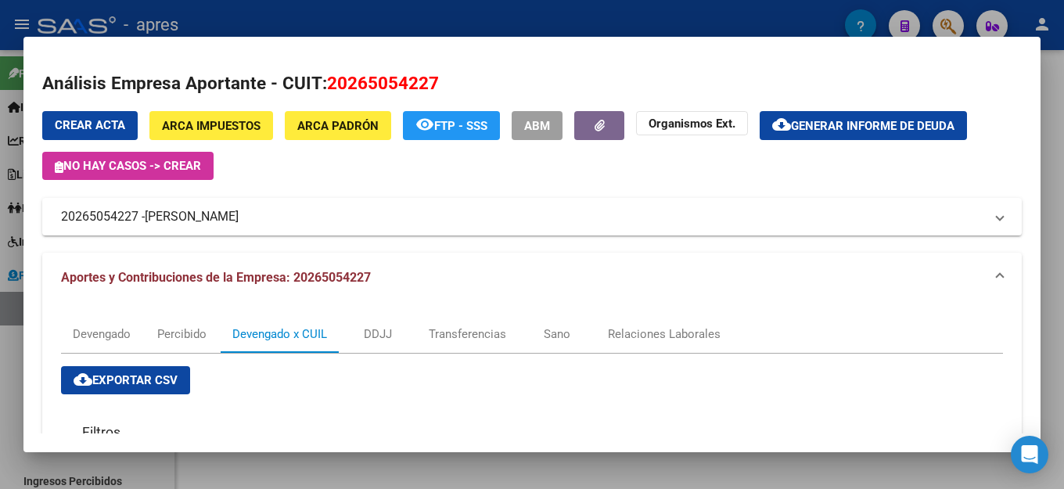
click at [722, 67] on mat-dialog-content "Análisis Empresa Aportante - CUIT: 20265054227 Crear Acta ARCA Impuestos ARCA P…" at bounding box center [531, 245] width 1017 height 378
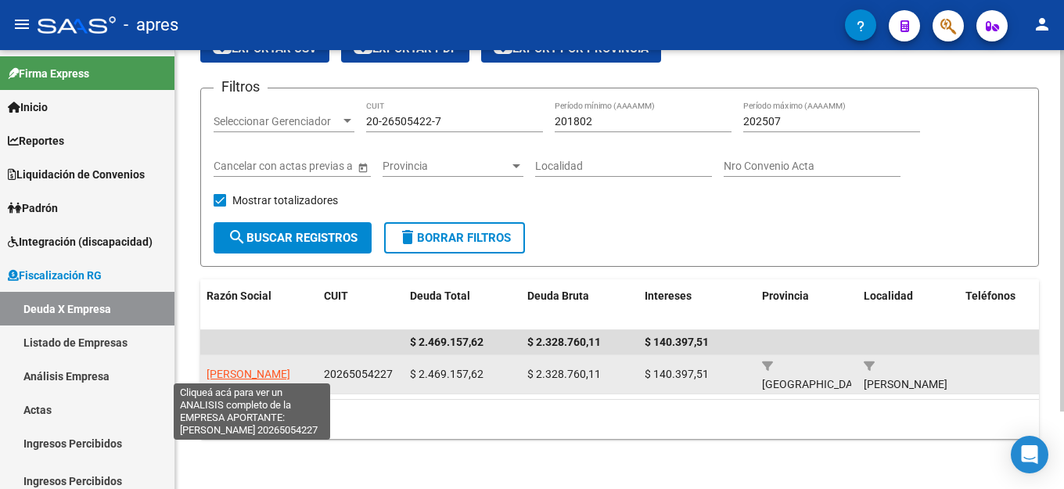
click at [256, 368] on span "[PERSON_NAME]" at bounding box center [248, 374] width 84 height 13
type textarea "20265054227"
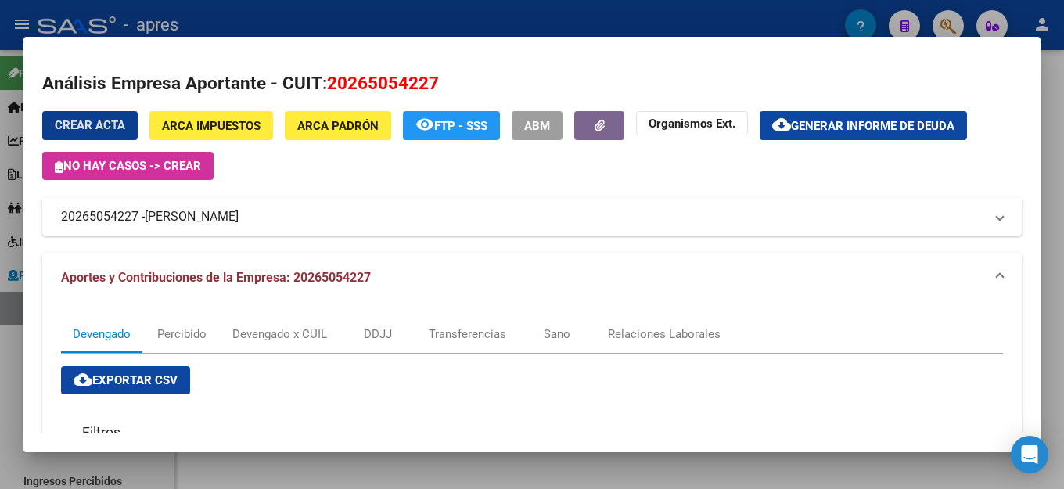
click at [507, 73] on h2 "Análisis Empresa Aportante - CUIT: 20265054227" at bounding box center [531, 83] width 979 height 27
click at [757, 81] on h2 "Análisis Empresa Aportante - CUIT: 20265054227" at bounding box center [531, 83] width 979 height 27
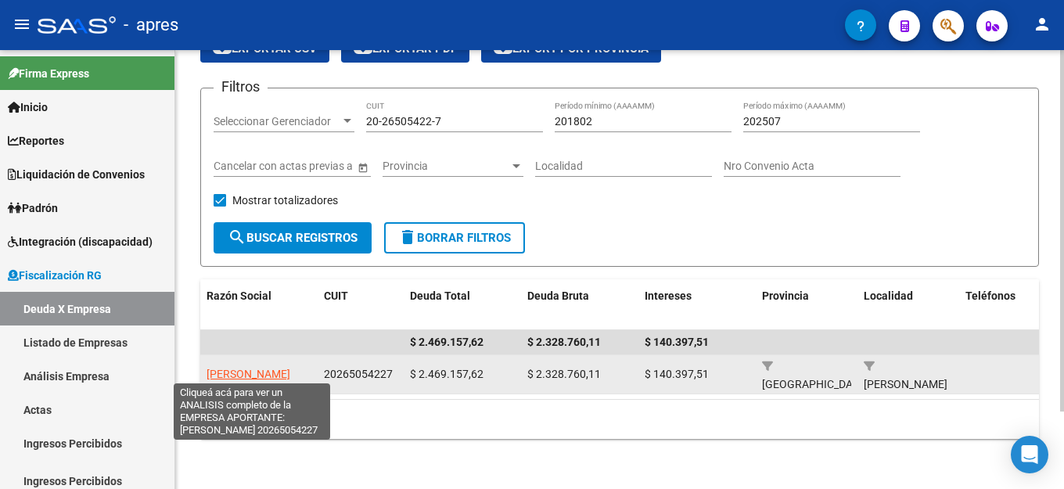
click at [275, 368] on span "[PERSON_NAME]" at bounding box center [248, 374] width 84 height 13
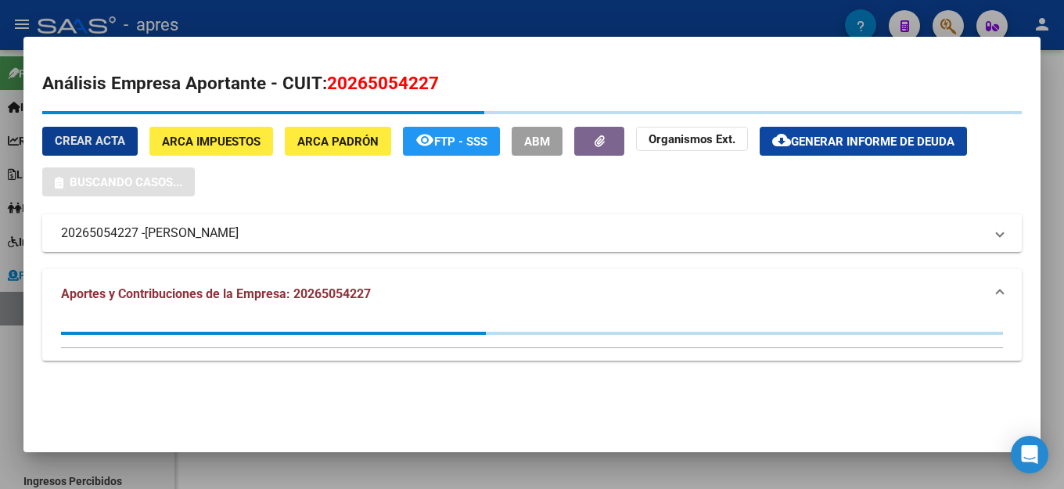
click at [895, 135] on span "Generar informe de deuda" at bounding box center [872, 142] width 163 height 14
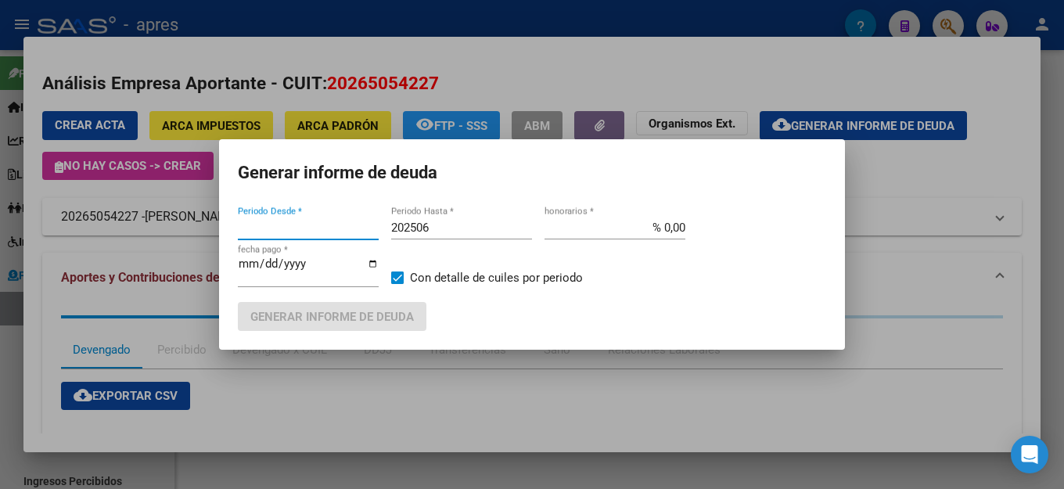
type input "201802"
click at [436, 235] on input "202506" at bounding box center [461, 228] width 141 height 14
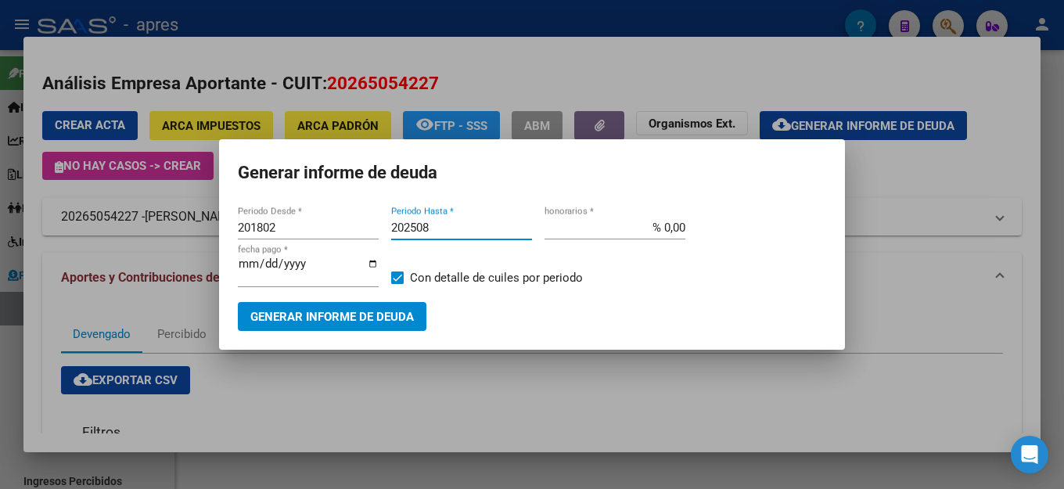
type input "202508"
click at [365, 312] on span "Generar informe de deuda" at bounding box center [331, 317] width 163 height 14
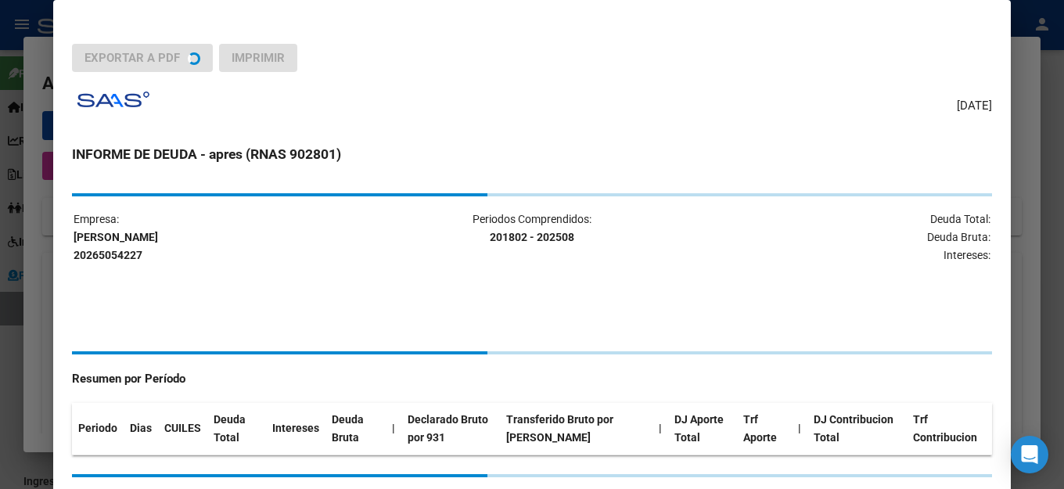
click at [612, 127] on div "[DATE] INFORME DE DEUDA - apres (RNAS 902801) Empresa: [PERSON_NAME] 2026505422…" at bounding box center [532, 286] width 920 height 405
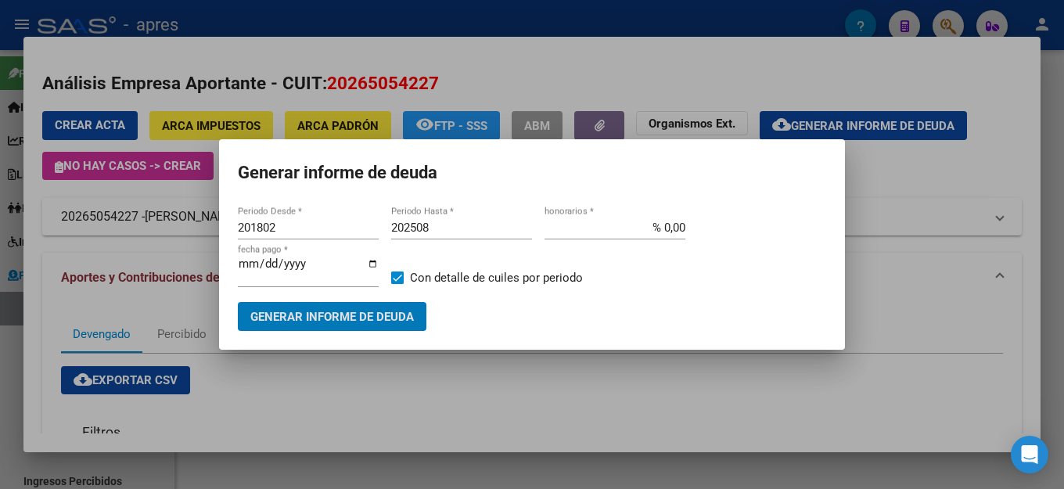
click at [432, 235] on input "202508" at bounding box center [461, 228] width 141 height 14
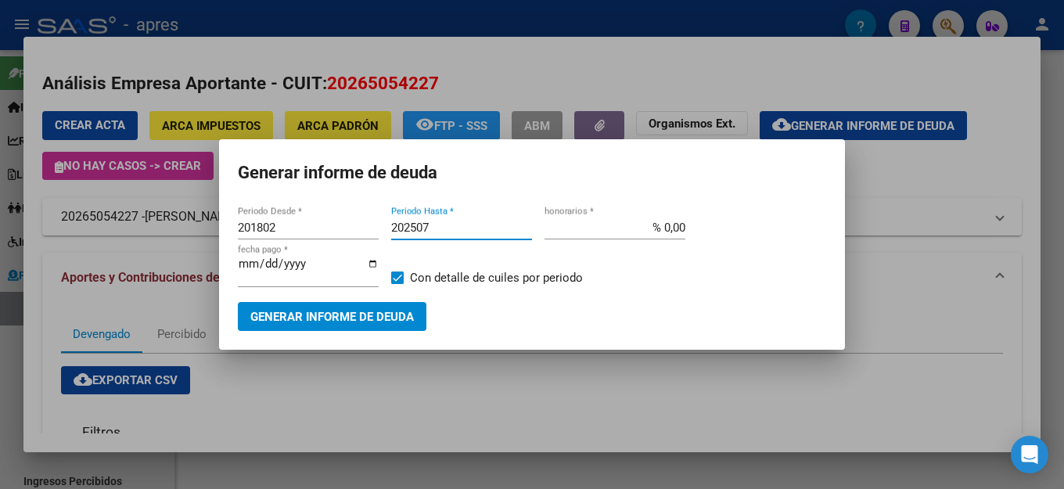
type input "202507"
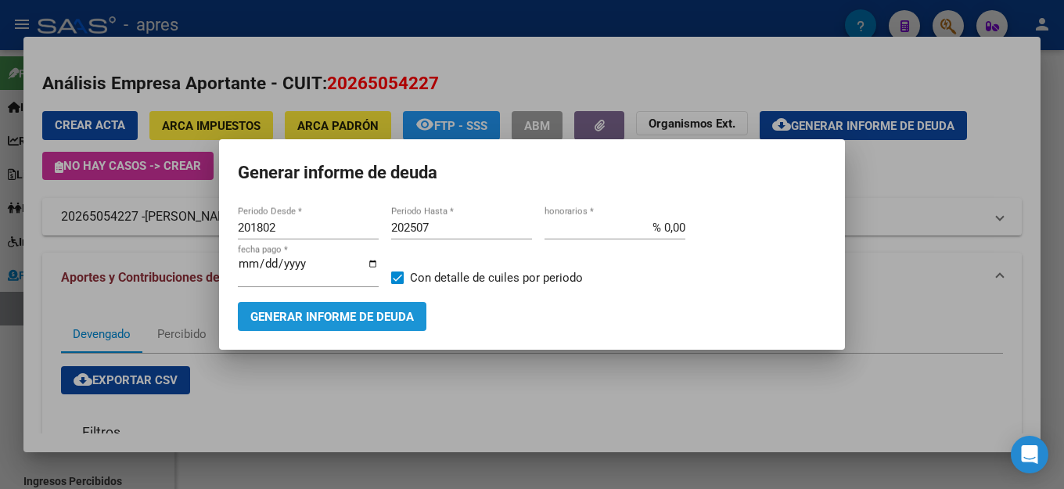
click at [369, 318] on span "Generar informe de deuda" at bounding box center [331, 317] width 163 height 14
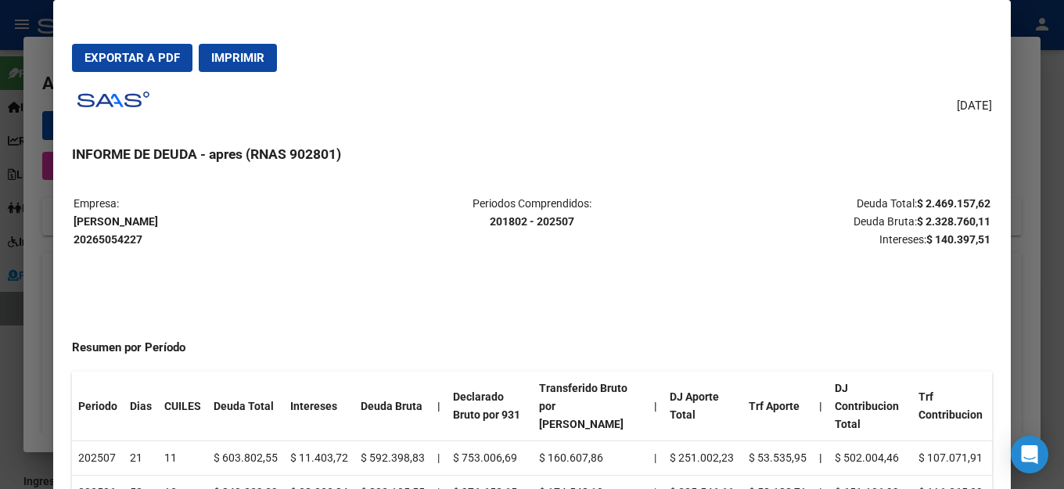
click at [248, 62] on span "Imprimir" at bounding box center [237, 58] width 53 height 14
click at [761, 88] on div "[DATE] INFORME DE DEUDA - apres (RNAS 902801) Empresa: [PERSON_NAME] 2026505422…" at bounding box center [532, 306] width 920 height 445
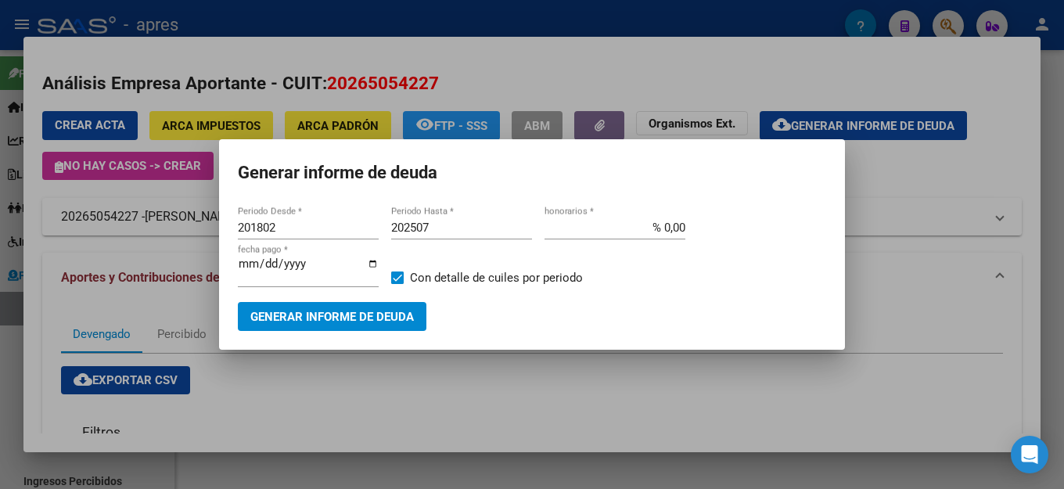
click at [694, 185] on h1 "Generar informe de deuda" at bounding box center [532, 173] width 588 height 30
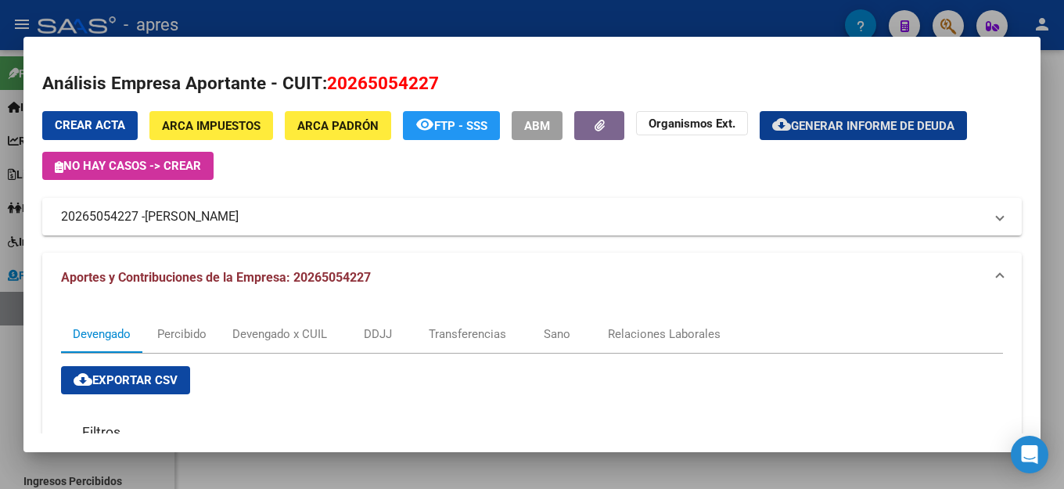
click at [658, 68] on mat-dialog-content "Análisis Empresa Aportante - CUIT: 20265054227 Crear Acta ARCA Impuestos ARCA P…" at bounding box center [531, 245] width 1017 height 378
